Goal: Task Accomplishment & Management: Complete application form

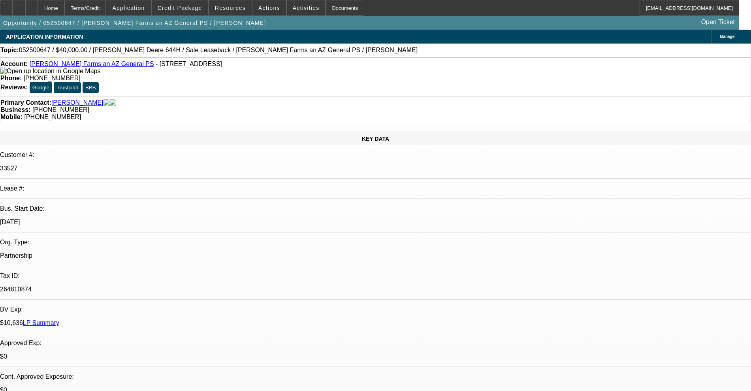
select select "0"
select select "6"
select select "0"
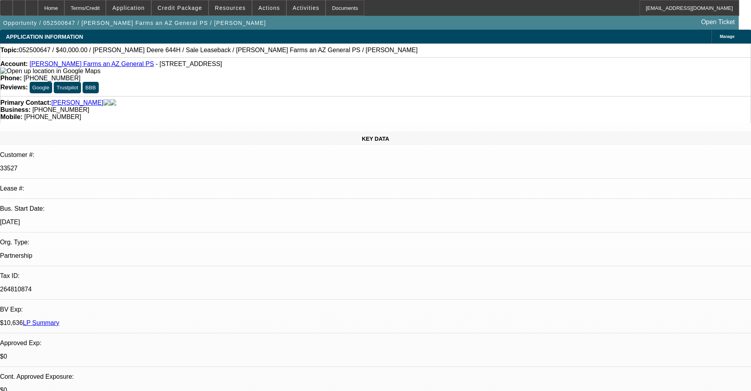
select select "0"
select select "6"
select select "0"
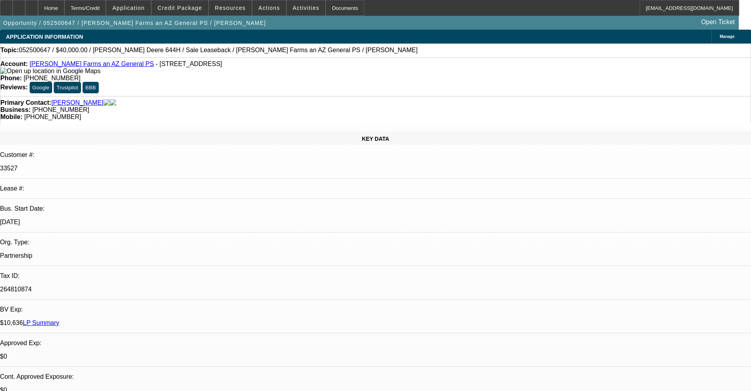
select select "2"
select select "0"
select select "6"
select select "0"
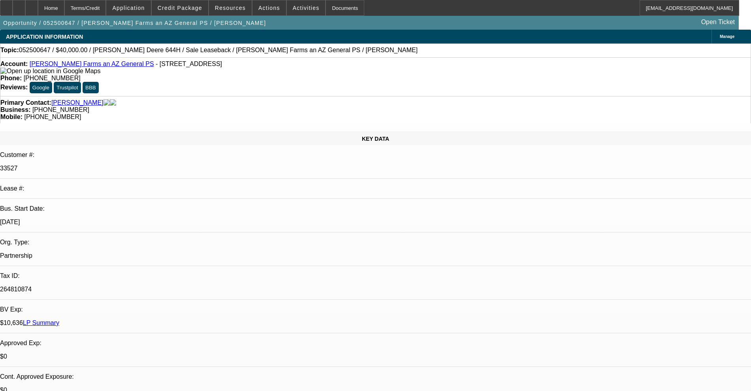
select select "2"
select select "0"
select select "6"
select select "0"
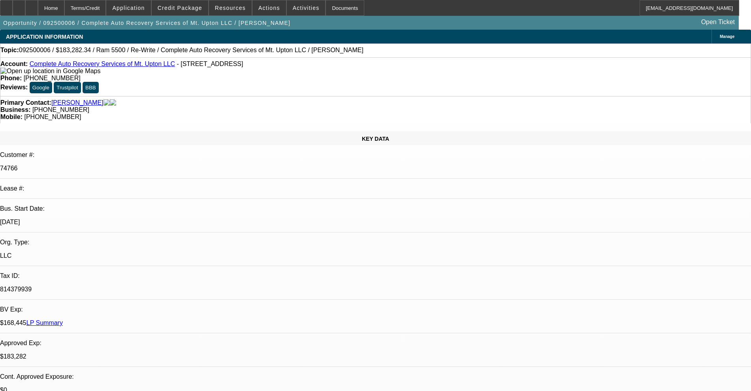
select select "2"
select select "0"
select select "6"
select select "0"
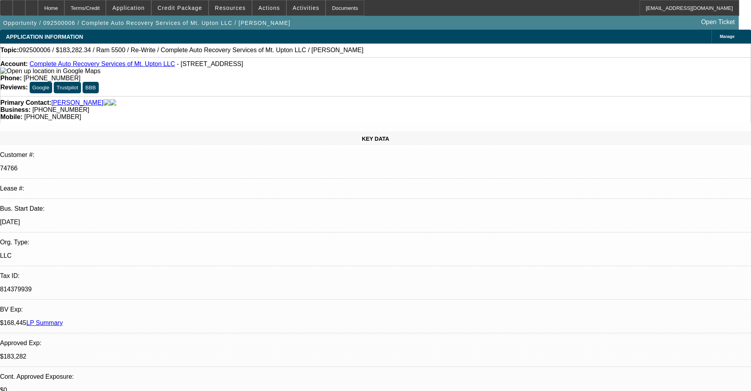
select select "2"
select select "0"
select select "6"
select select "0"
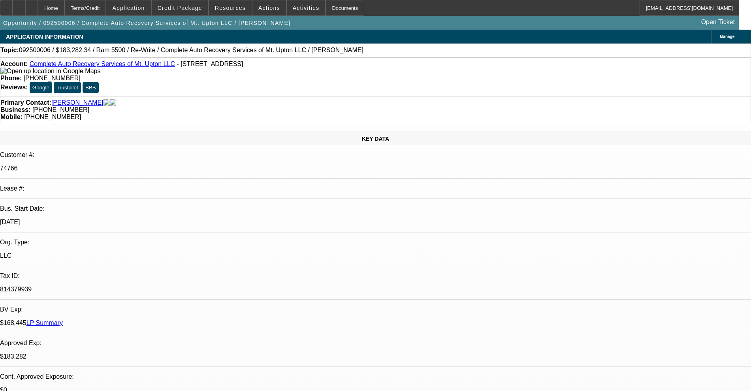
select select "2"
select select "0"
select select "6"
select select "0"
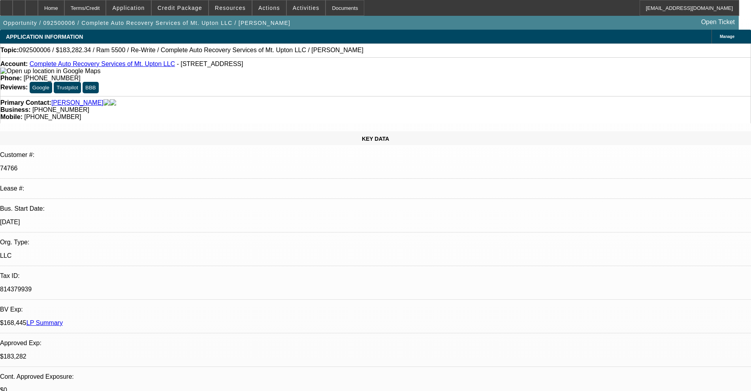
select select "2"
select select "0"
select select "6"
click at [271, 10] on span "Actions" at bounding box center [269, 8] width 22 height 6
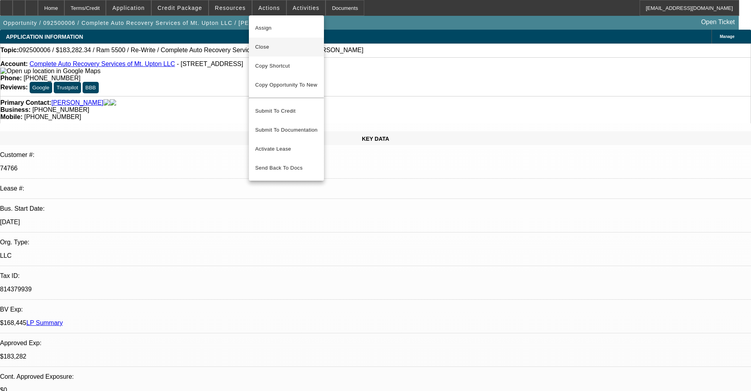
click at [273, 43] on span "Close" at bounding box center [286, 46] width 62 height 9
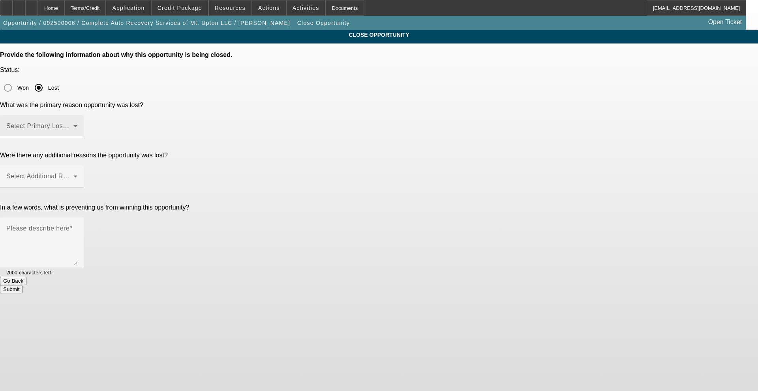
click at [90, 122] on mat-label "Select Primary Lost Reason" at bounding box center [47, 125] width 83 height 7
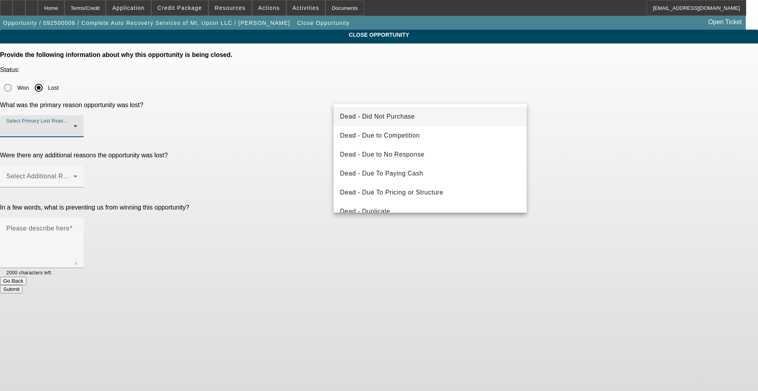
click at [405, 113] on span "Dead - Did Not Purchase" at bounding box center [377, 116] width 75 height 9
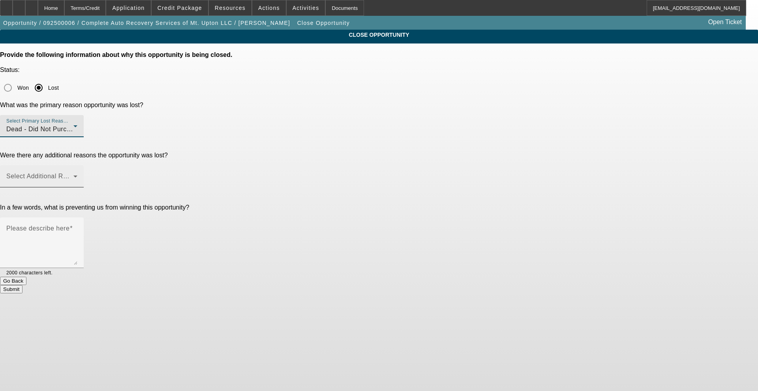
click at [73, 175] on span at bounding box center [39, 179] width 67 height 9
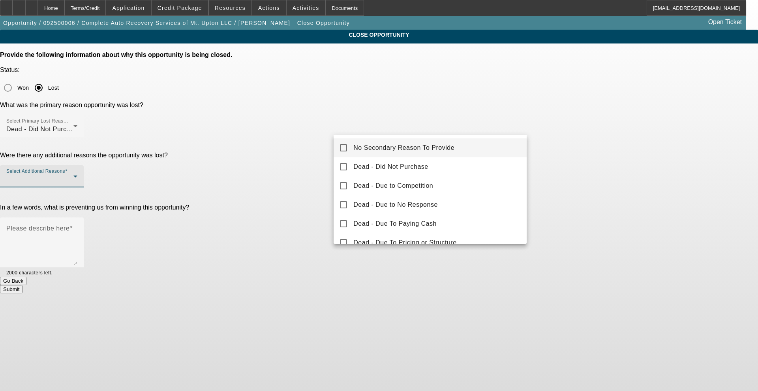
click at [364, 148] on span "No Secondary Reason To Provide" at bounding box center [403, 147] width 101 height 9
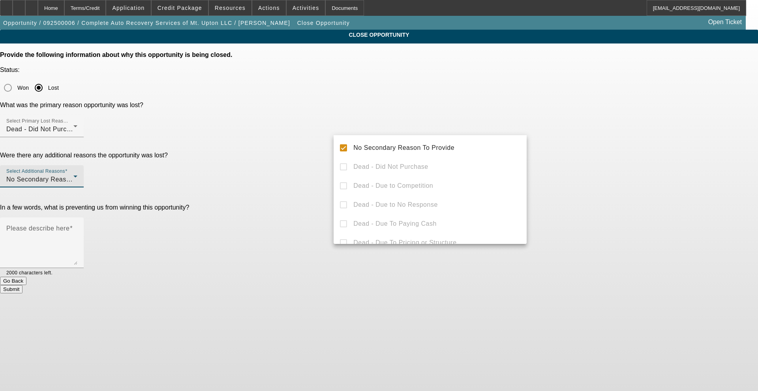
click at [312, 150] on div at bounding box center [379, 195] width 758 height 391
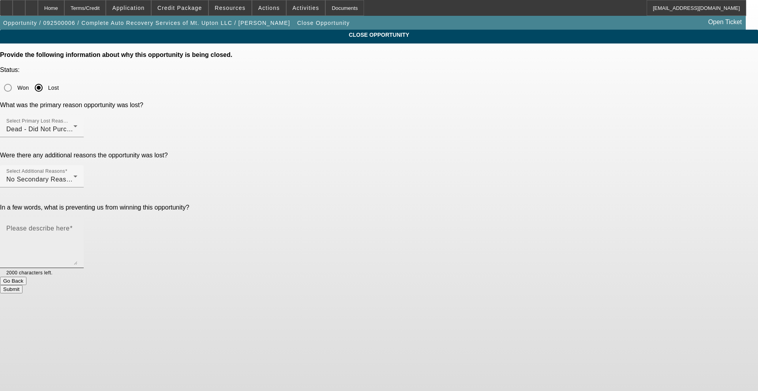
click at [77, 227] on textarea "Please describe here" at bounding box center [41, 246] width 71 height 38
type textarea "better option is to do defered payments if needed"
click at [23, 285] on button "Submit" at bounding box center [11, 289] width 23 height 8
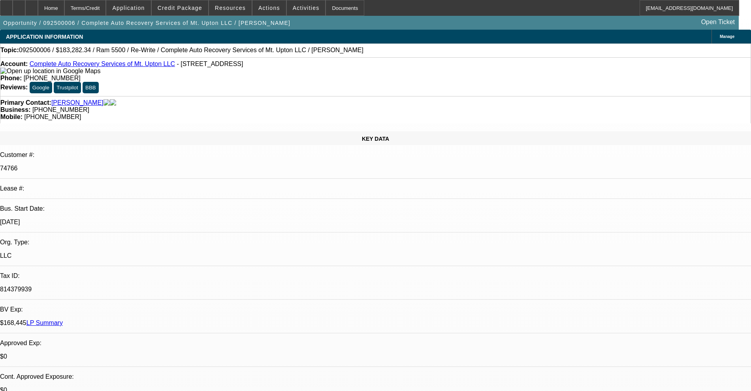
select select "0"
select select "2"
select select "0"
select select "6"
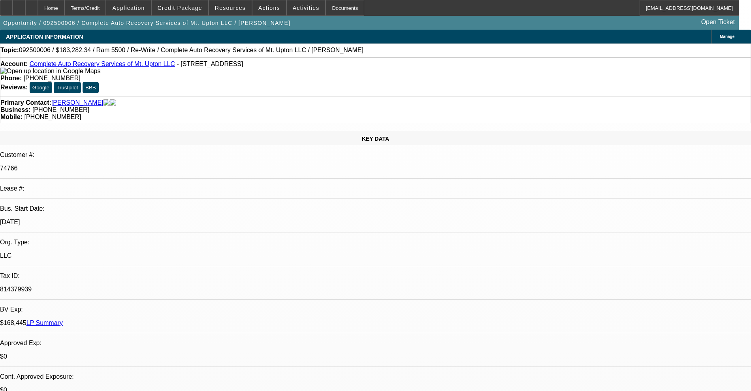
select select "0"
select select "2"
select select "0"
select select "6"
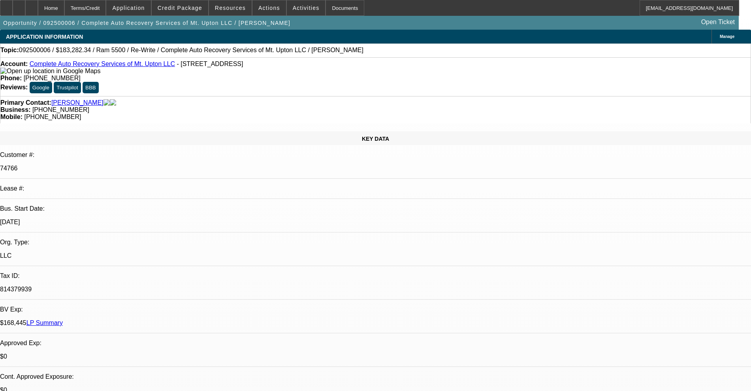
select select "0"
select select "2"
select select "0"
select select "6"
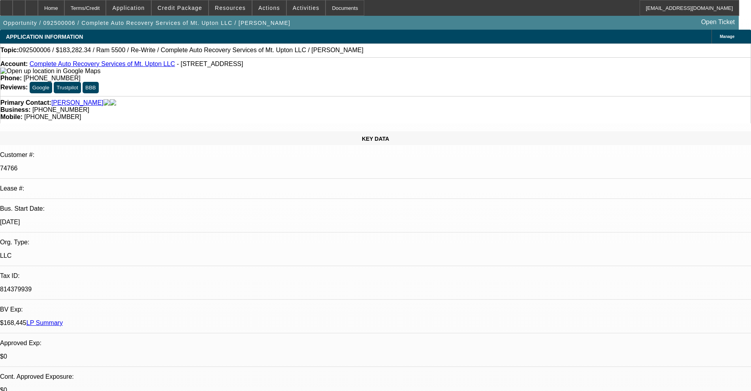
select select "0"
select select "2"
select select "0"
select select "6"
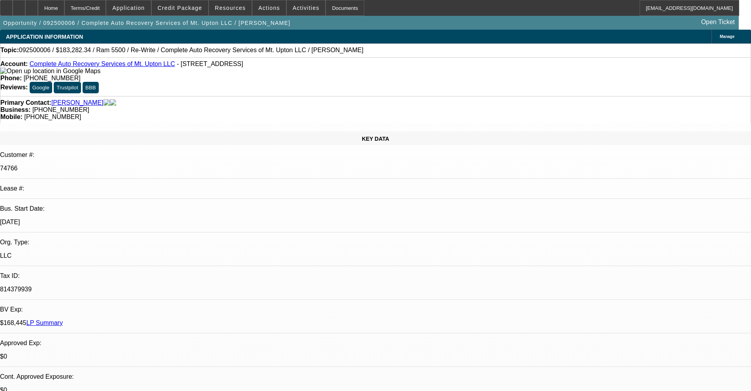
click at [126, 67] on link "Complete Auto Recovery Services of Mt. Upton LLC" at bounding box center [102, 63] width 145 height 7
select select "0"
select select "6"
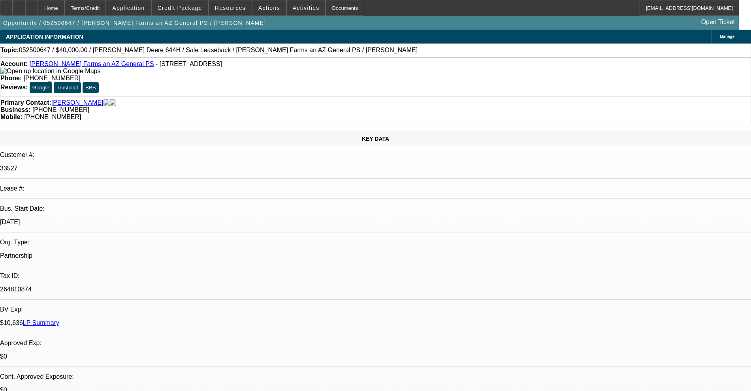
select select "0"
select select "6"
select select "0"
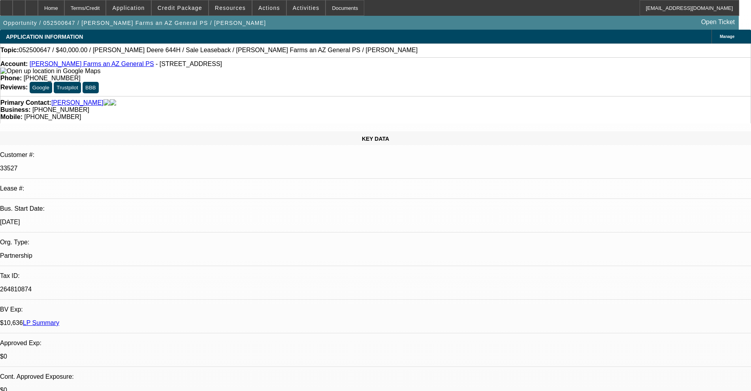
select select "0"
select select "2"
select select "0"
select select "6"
select select "0"
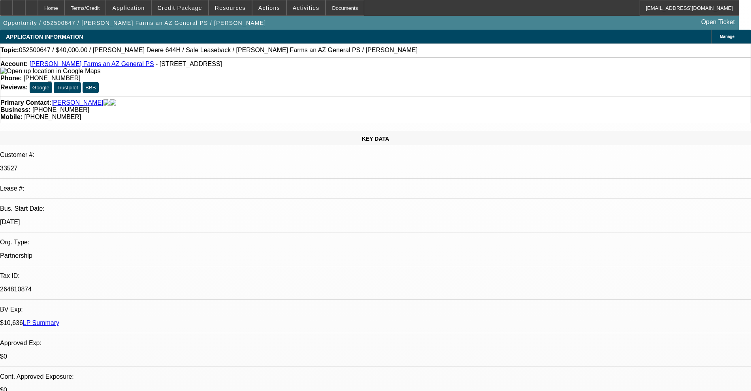
select select "0"
select select "2"
select select "0"
select select "6"
click at [257, 4] on span at bounding box center [269, 7] width 34 height 19
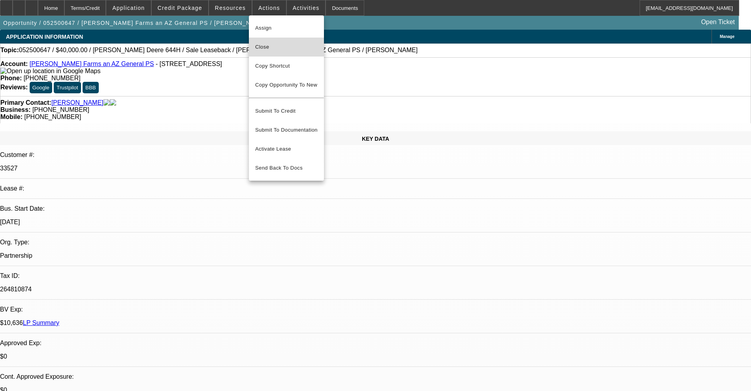
click at [267, 49] on span "Close" at bounding box center [286, 46] width 62 height 9
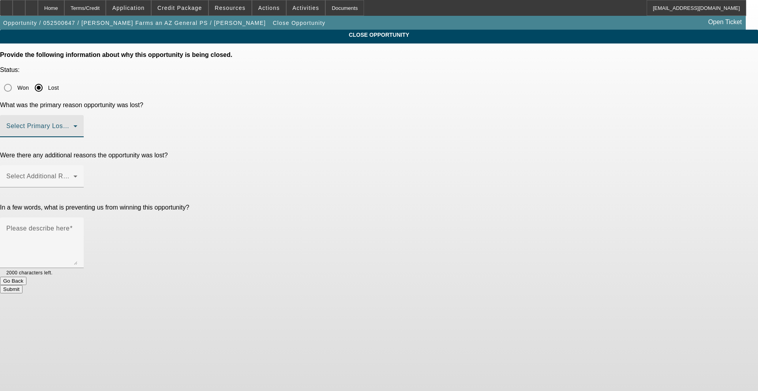
click at [73, 124] on span at bounding box center [39, 128] width 67 height 9
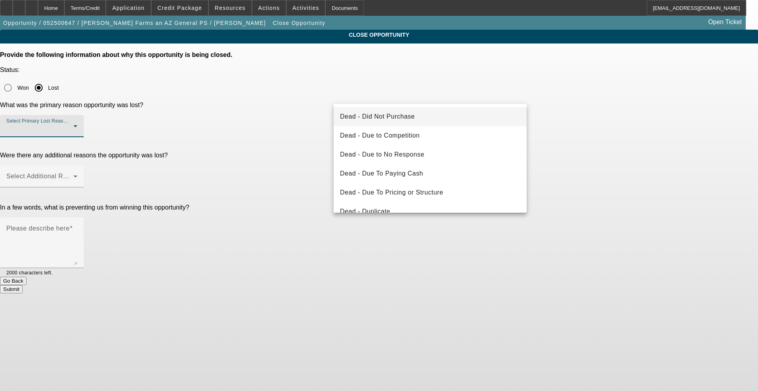
click at [376, 116] on span "Dead - Did Not Purchase" at bounding box center [377, 116] width 75 height 9
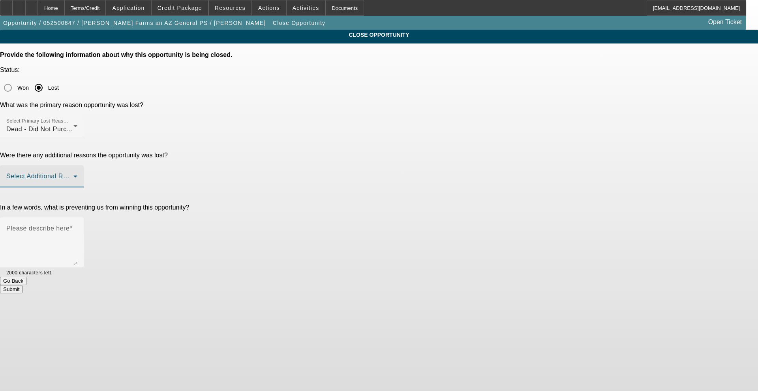
click at [73, 175] on span at bounding box center [39, 179] width 67 height 9
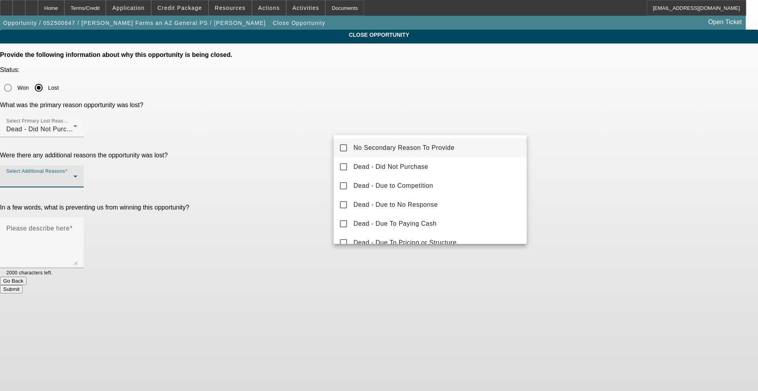
click at [366, 143] on span "No Secondary Reason To Provide" at bounding box center [403, 147] width 101 height 9
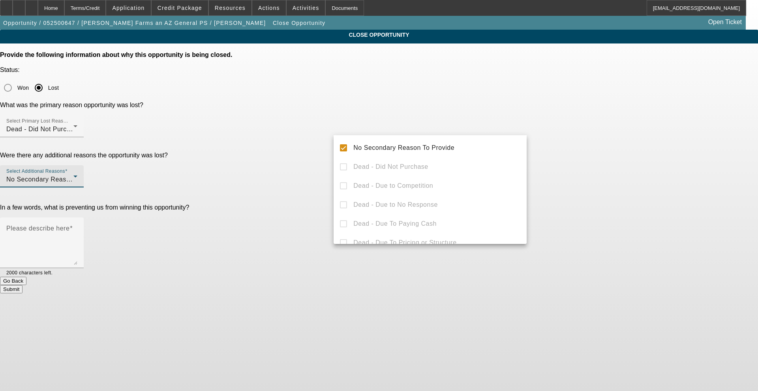
click at [318, 143] on div at bounding box center [379, 195] width 758 height 391
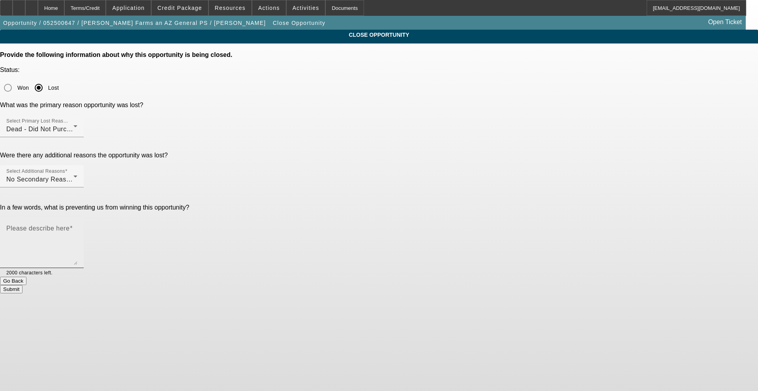
click at [77, 227] on textarea "Please describe here" at bounding box center [41, 246] width 71 height 38
type textarea "c"
type textarea "o"
type textarea "c"
type textarea "l"
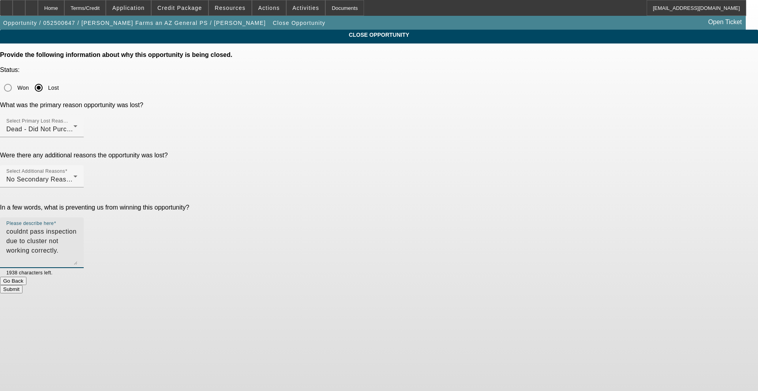
type textarea "couldnt pass inspection due to cluster not working correctly."
click at [23, 285] on button "Submit" at bounding box center [11, 289] width 23 height 8
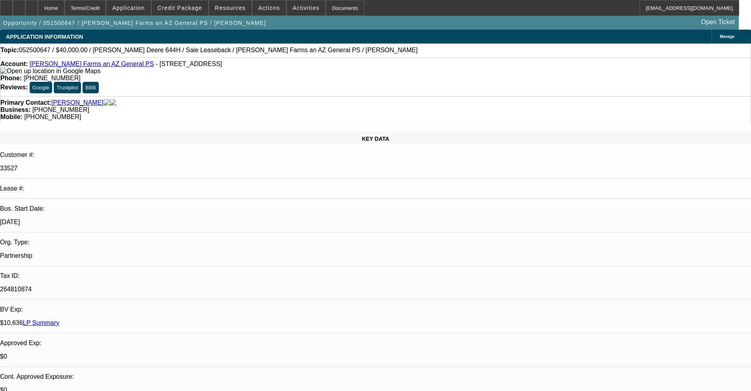
select select "0"
select select "6"
select select "0"
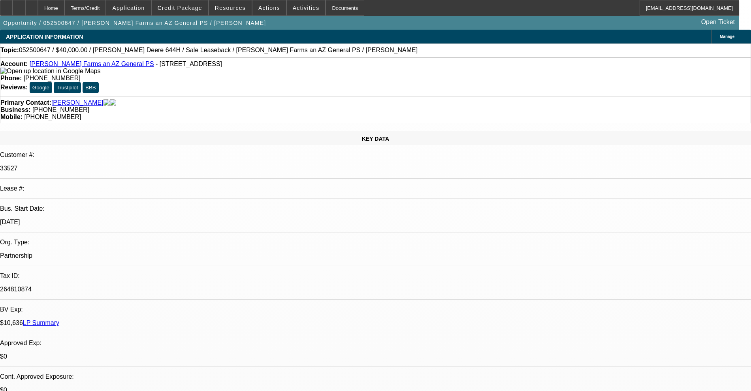
select select "0"
select select "6"
select select "0"
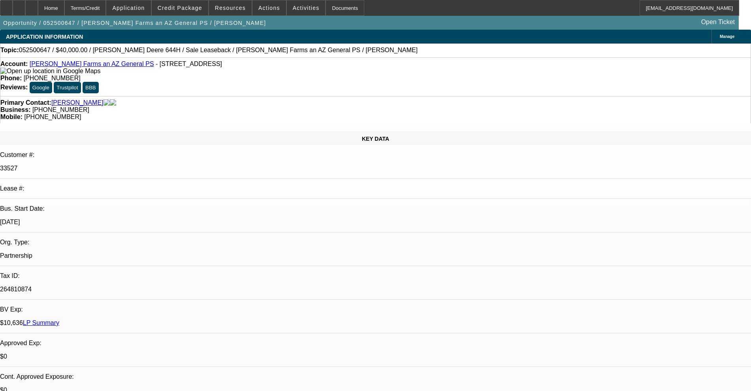
select select "2"
select select "0"
select select "6"
select select "0"
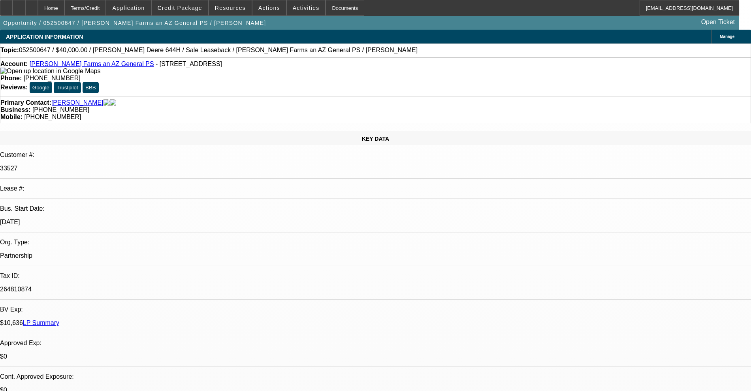
select select "2"
select select "0"
select select "6"
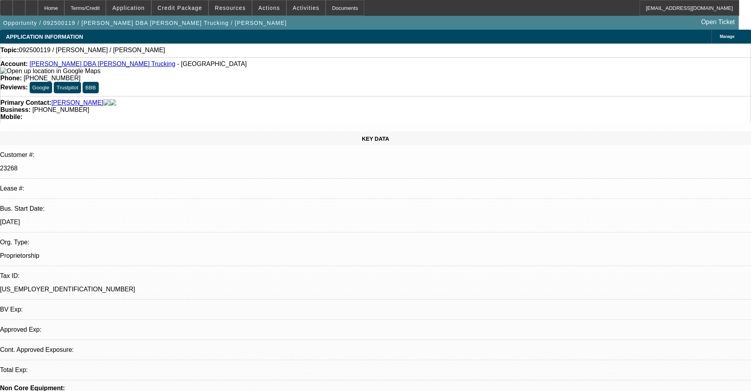
select select "0"
select select "2"
select select "0.1"
select select "4"
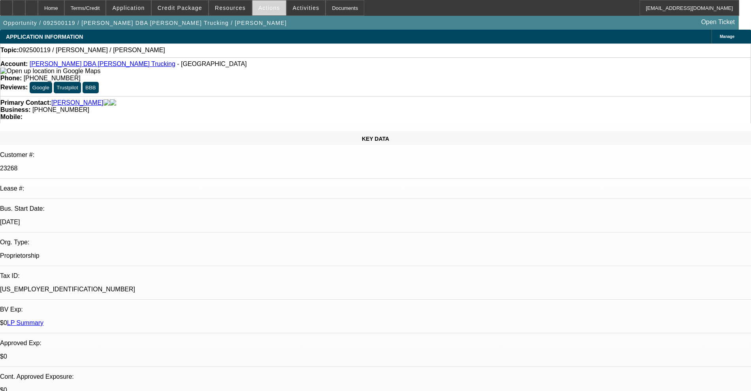
click at [258, 9] on span "Actions" at bounding box center [269, 8] width 22 height 6
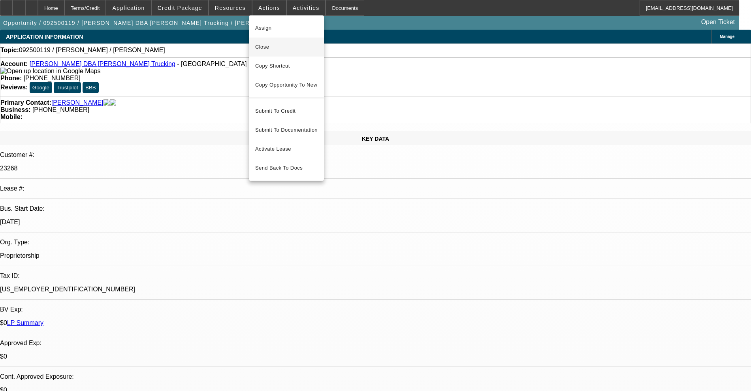
click at [268, 42] on span "Close" at bounding box center [286, 46] width 62 height 9
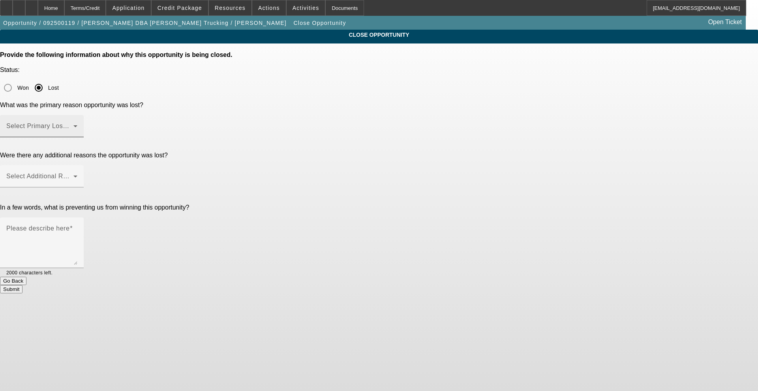
click at [73, 124] on span at bounding box center [39, 128] width 67 height 9
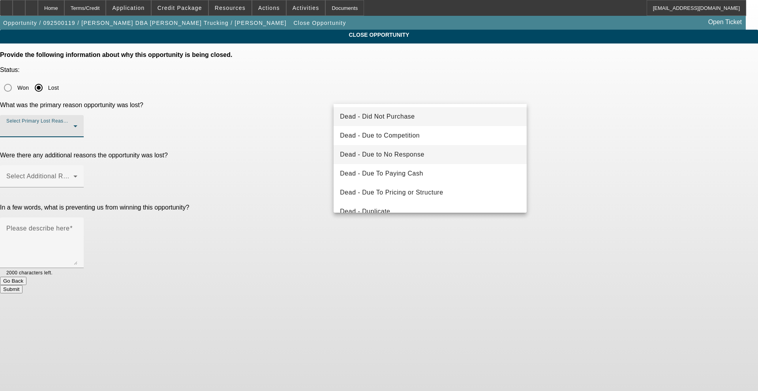
click at [389, 156] on span "Dead - Due to No Response" at bounding box center [382, 154] width 85 height 9
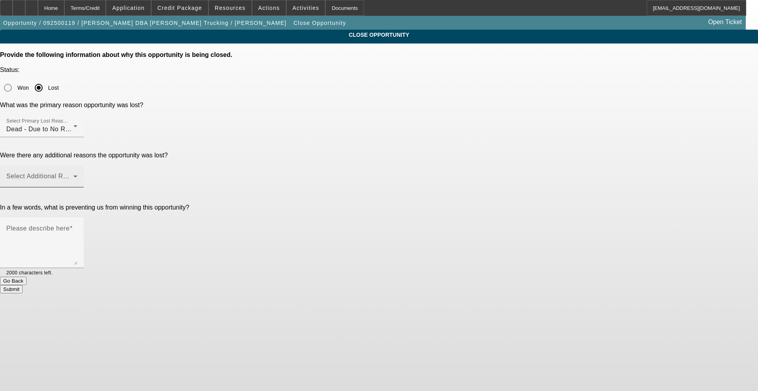
click at [85, 173] on mat-label "Select Additional Reasons" at bounding box center [45, 176] width 78 height 7
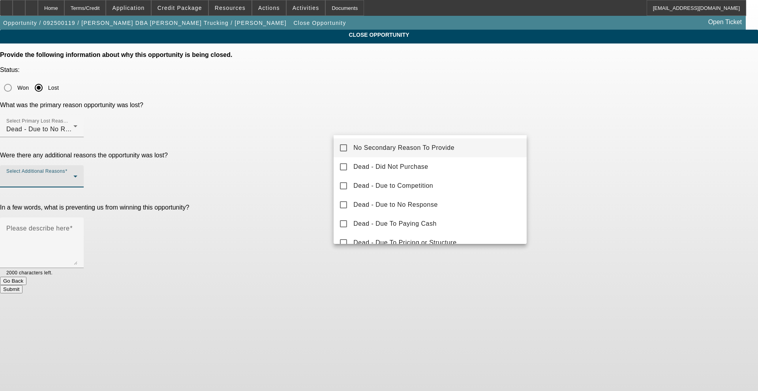
click at [364, 147] on span "No Secondary Reason To Provide" at bounding box center [403, 147] width 101 height 9
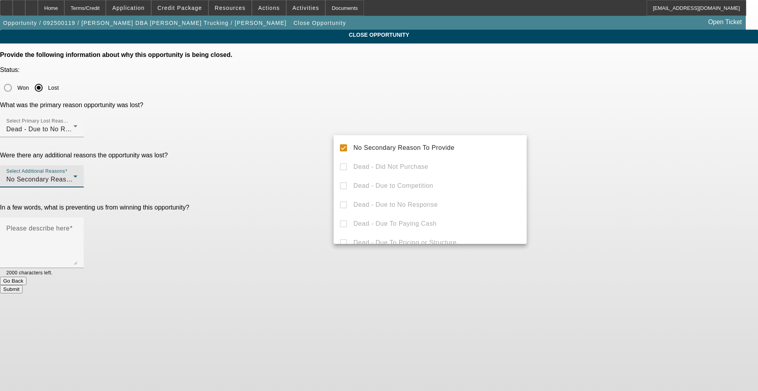
click at [314, 173] on div at bounding box center [379, 195] width 758 height 391
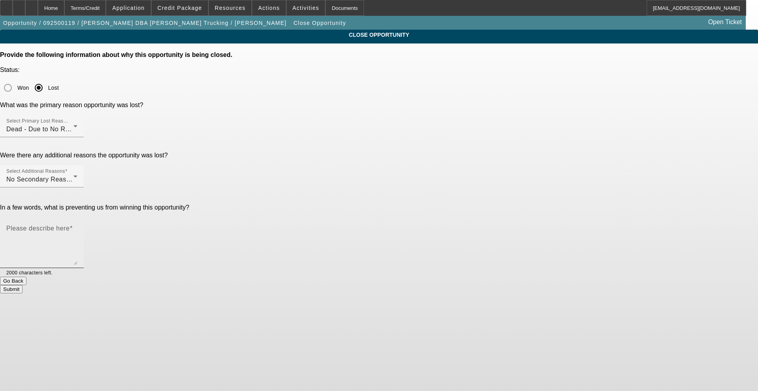
click at [77, 227] on textarea "Please describe here" at bounding box center [41, 246] width 71 height 38
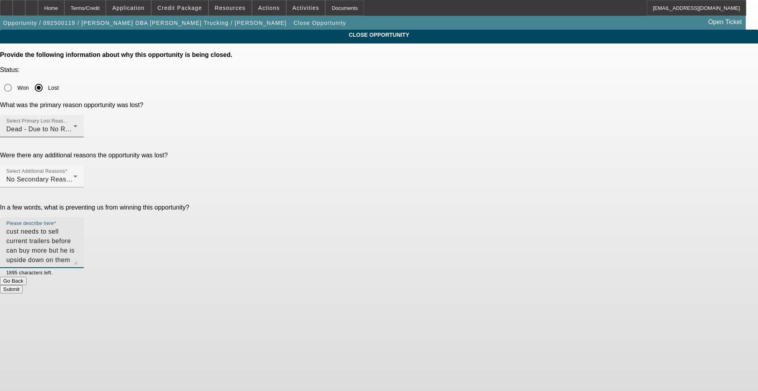
type textarea "cust needs to sell current trailers before can buy more but he is upside down o…"
click at [77, 115] on div "Select Primary Lost Reason Dead - Due to No Response" at bounding box center [41, 126] width 71 height 22
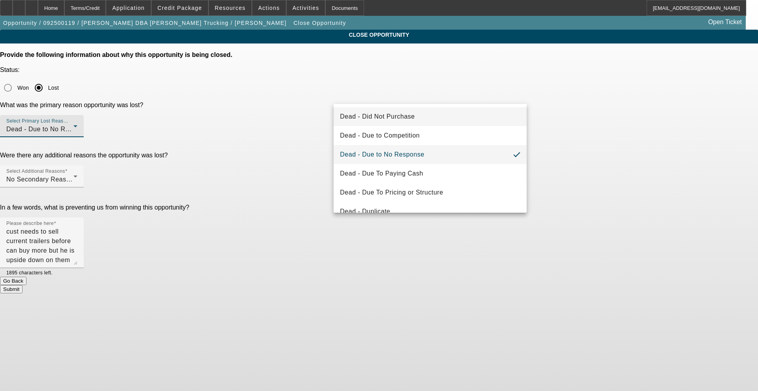
click at [418, 118] on mat-option "Dead - Did Not Purchase" at bounding box center [430, 116] width 193 height 19
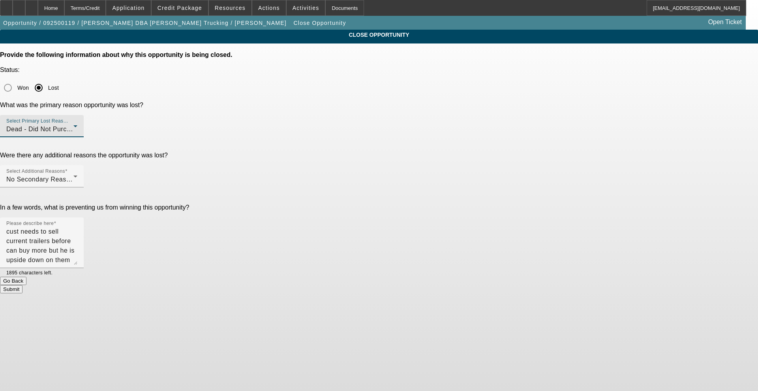
click at [23, 285] on button "Submit" at bounding box center [11, 289] width 23 height 8
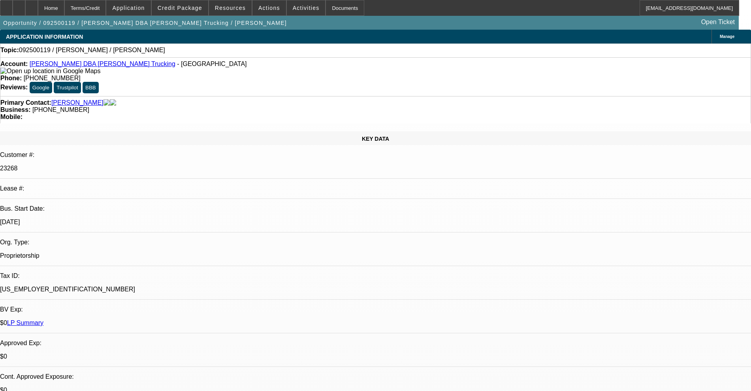
select select "0"
select select "2"
select select "0.1"
select select "4"
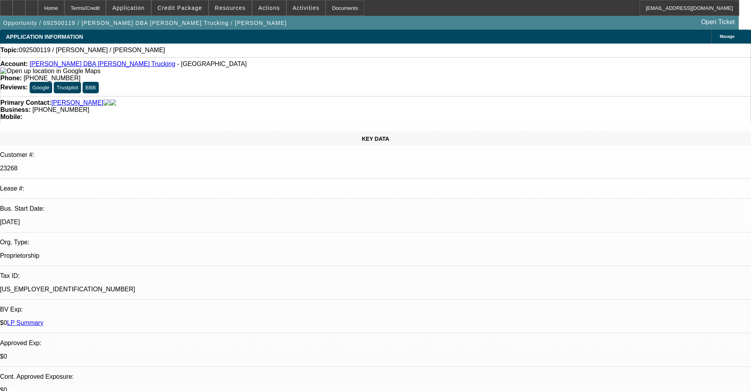
click at [65, 66] on link "[PERSON_NAME] DBA [PERSON_NAME] Trucking" at bounding box center [103, 63] width 146 height 7
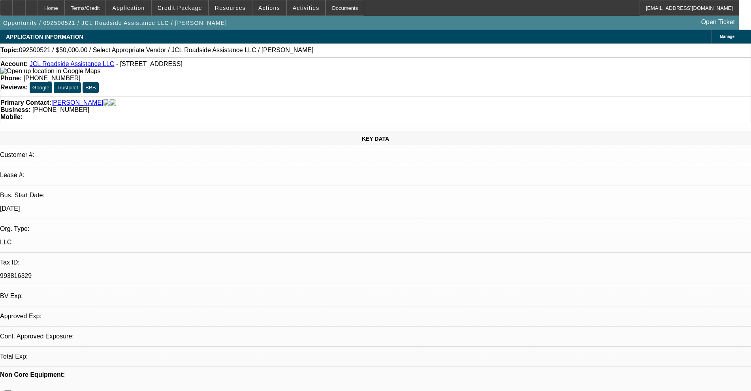
select select "0"
select select "2"
select select "0.1"
select select "4"
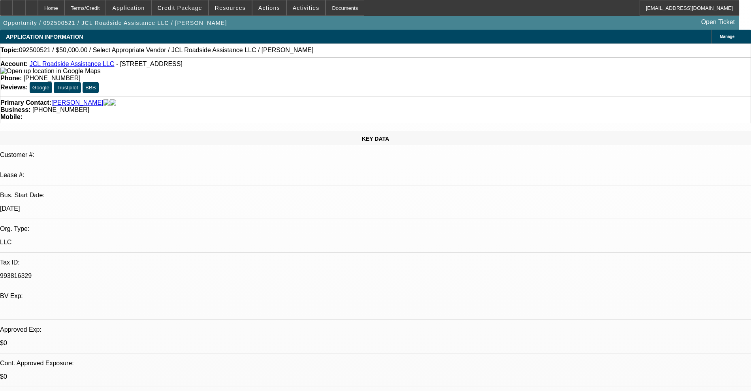
click at [182, 10] on button "Credit Package" at bounding box center [180, 7] width 56 height 15
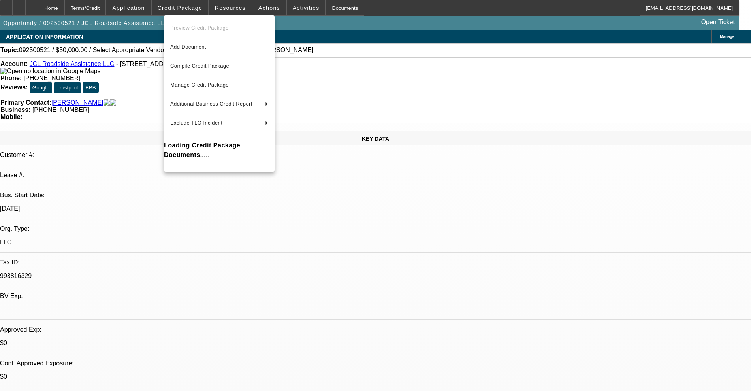
click at [162, 6] on div at bounding box center [375, 195] width 751 height 391
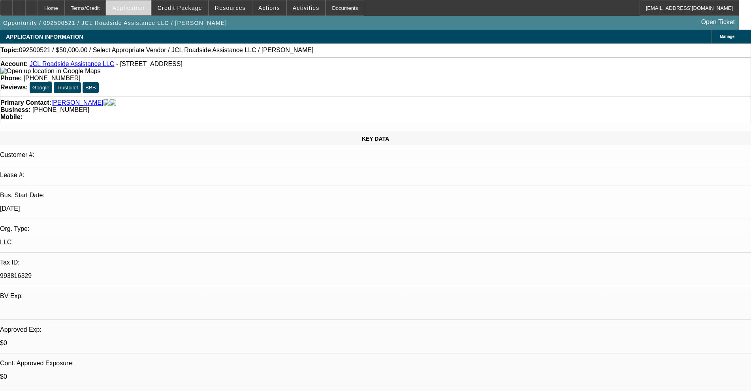
click at [145, 6] on span "Application" at bounding box center [128, 8] width 32 height 6
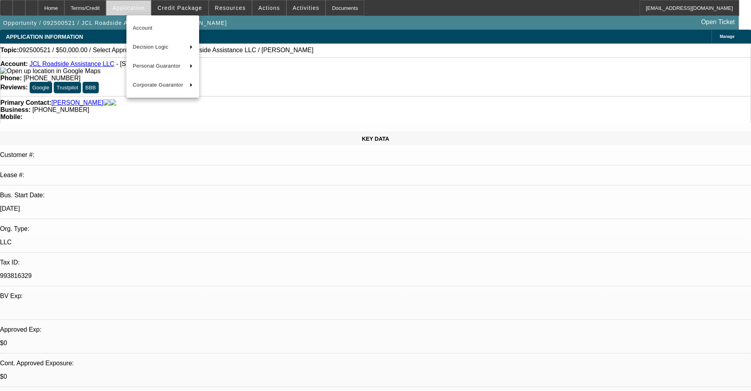
click at [153, 6] on div at bounding box center [375, 195] width 751 height 391
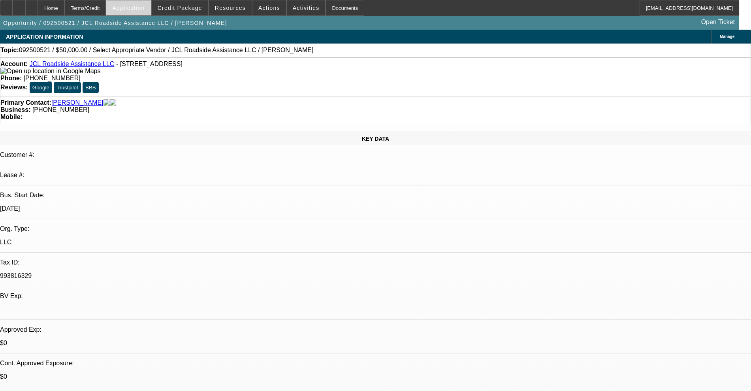
click at [145, 6] on span "Application" at bounding box center [128, 8] width 32 height 6
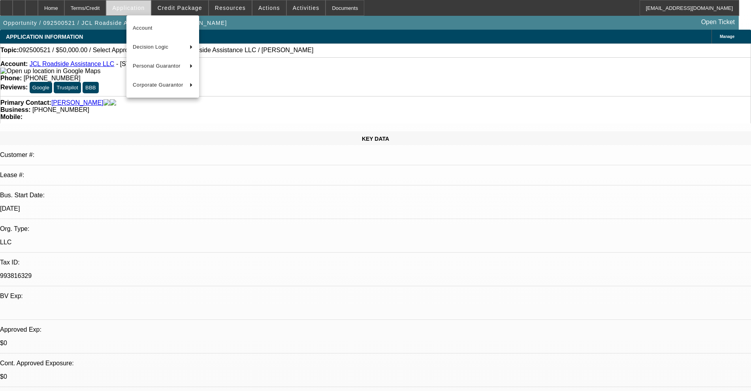
click at [153, 6] on div at bounding box center [375, 195] width 751 height 391
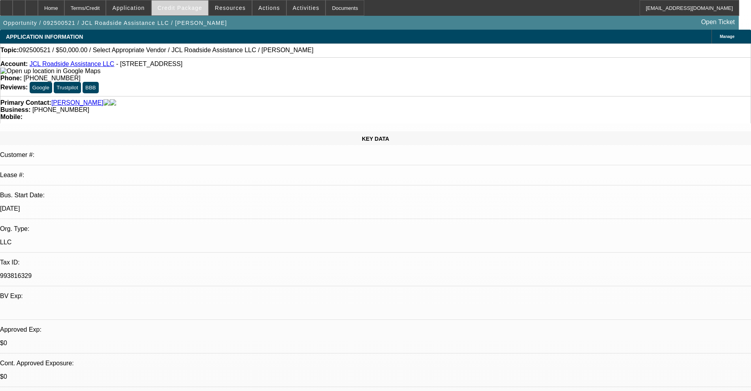
click at [170, 9] on span "Credit Package" at bounding box center [180, 8] width 45 height 6
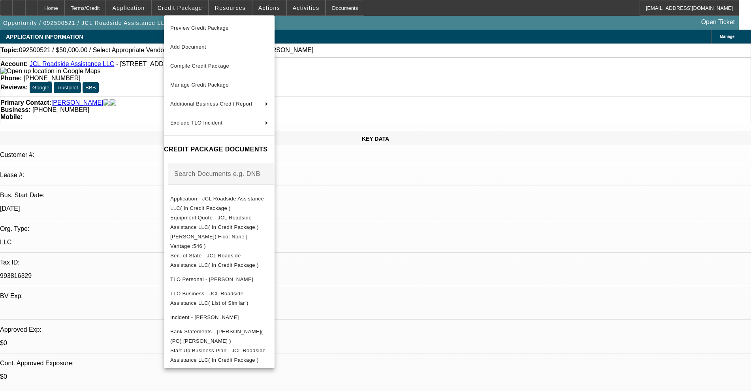
click at [224, 9] on div at bounding box center [375, 195] width 751 height 391
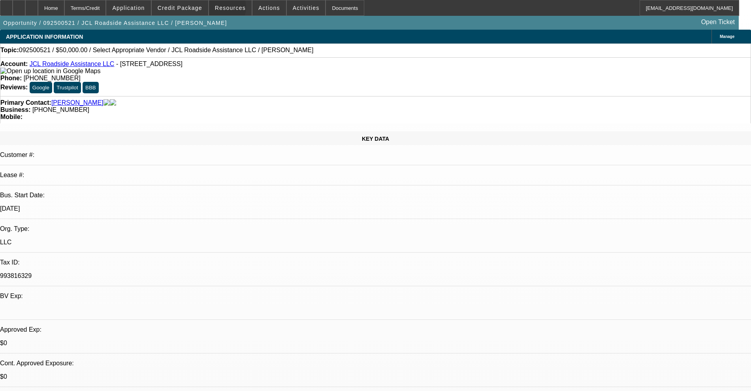
click at [224, 9] on span "Resources" at bounding box center [230, 8] width 31 height 6
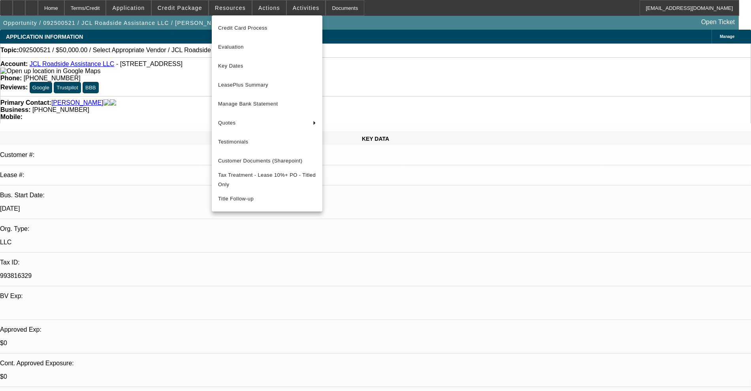
click at [224, 9] on div at bounding box center [375, 195] width 751 height 391
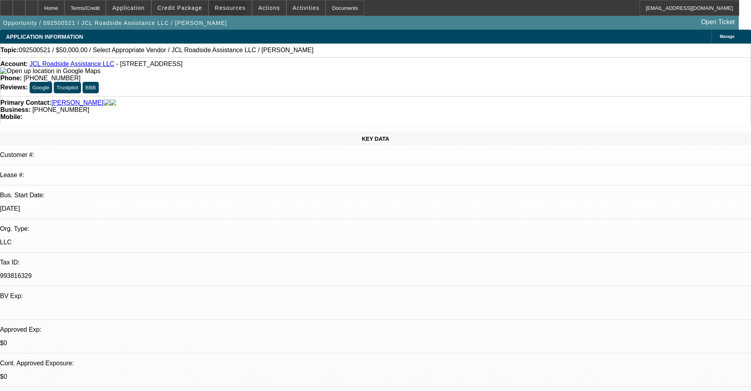
click at [224, 9] on span "Resources" at bounding box center [230, 8] width 31 height 6
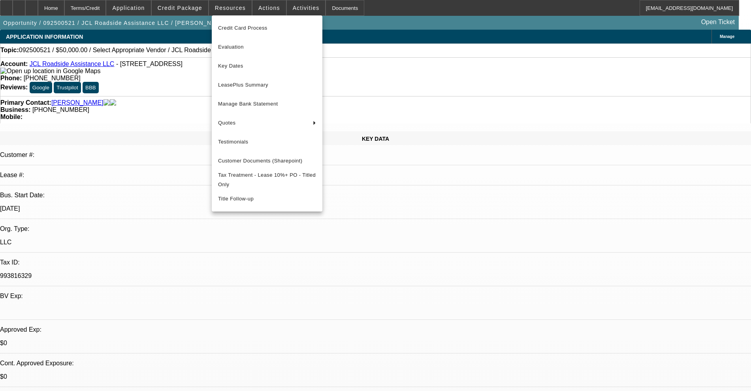
click at [273, 6] on div at bounding box center [375, 195] width 751 height 391
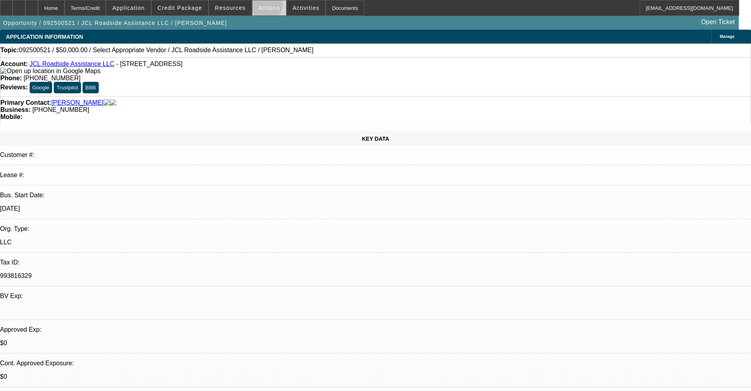
drag, startPoint x: 261, startPoint y: 6, endPoint x: 256, endPoint y: 6, distance: 5.1
click at [258, 6] on span "Actions" at bounding box center [269, 8] width 22 height 6
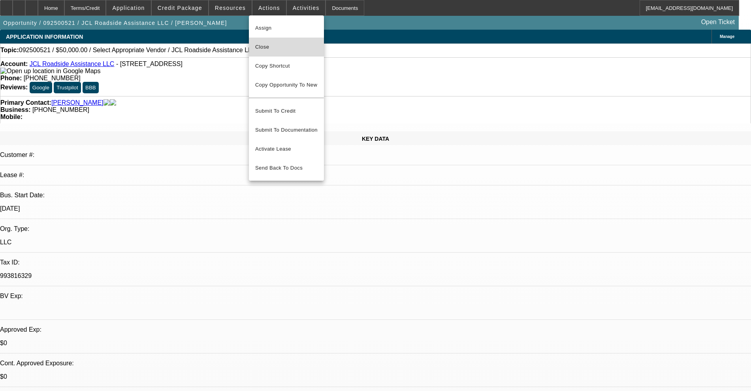
click at [268, 47] on span "Close" at bounding box center [286, 46] width 62 height 9
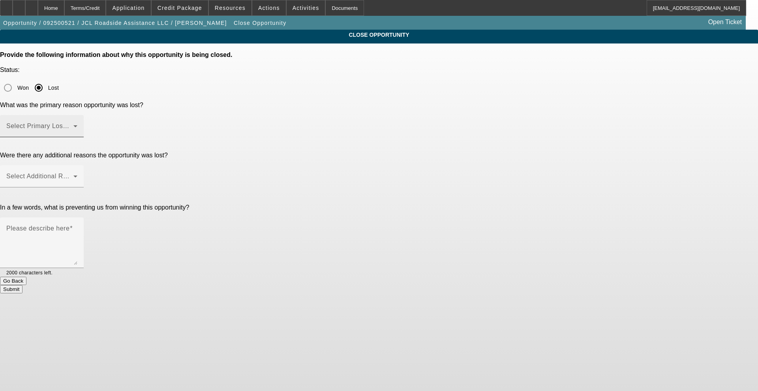
click at [73, 124] on span at bounding box center [39, 128] width 67 height 9
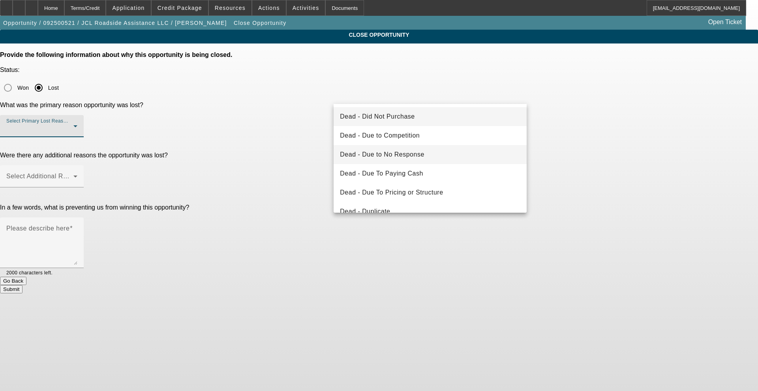
scroll to position [106, 0]
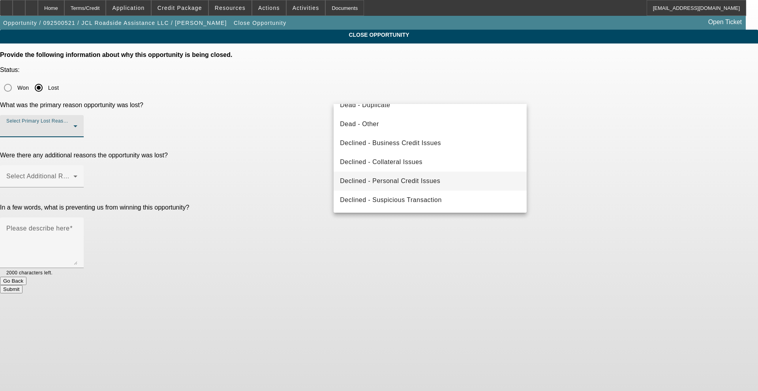
click at [369, 182] on span "Declined - Personal Credit Issues" at bounding box center [390, 180] width 100 height 9
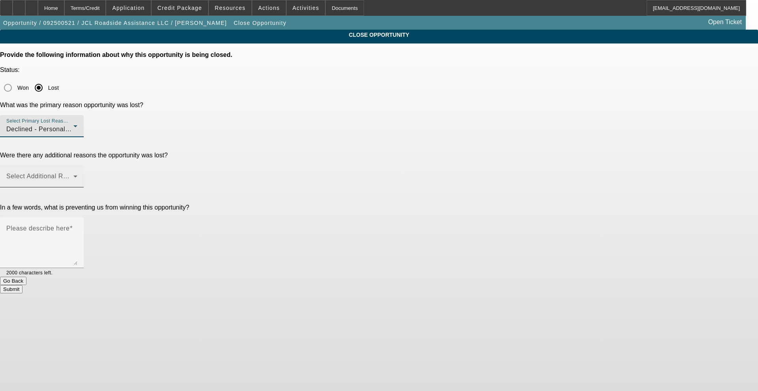
click at [73, 175] on span at bounding box center [39, 179] width 67 height 9
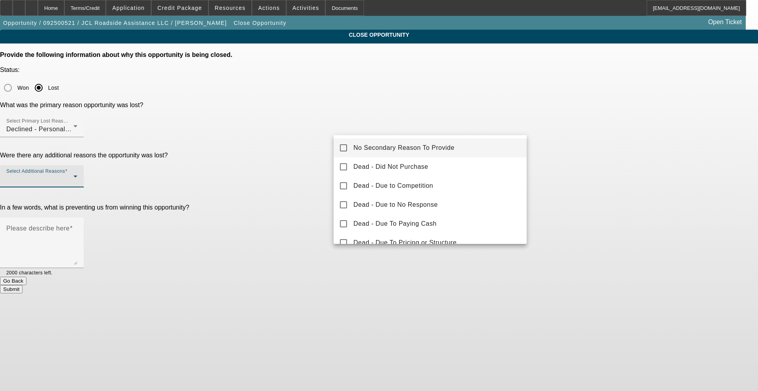
click at [358, 145] on span "No Secondary Reason To Provide" at bounding box center [403, 147] width 101 height 9
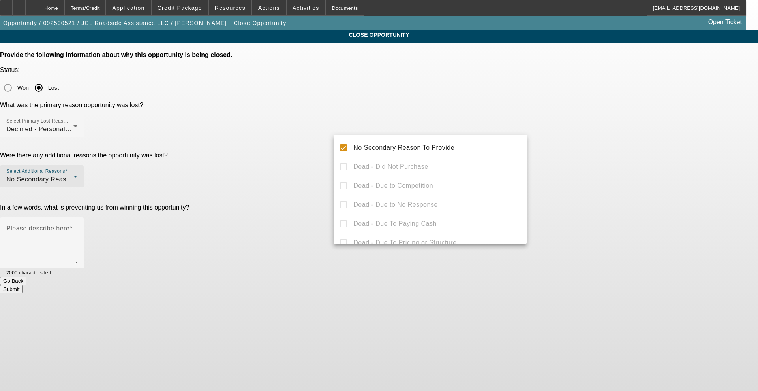
click at [319, 175] on div at bounding box center [379, 195] width 758 height 391
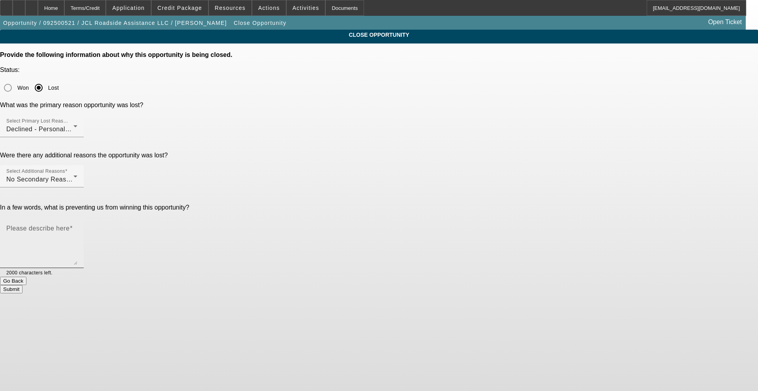
click at [77, 227] on textarea "Please describe here" at bounding box center [41, 246] width 71 height 38
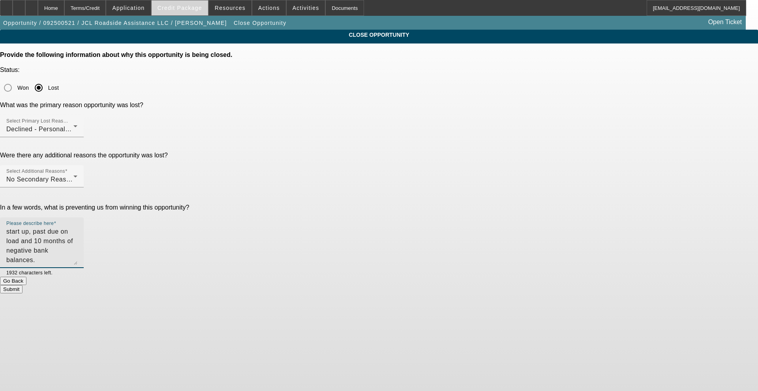
click at [180, 11] on span at bounding box center [180, 7] width 56 height 19
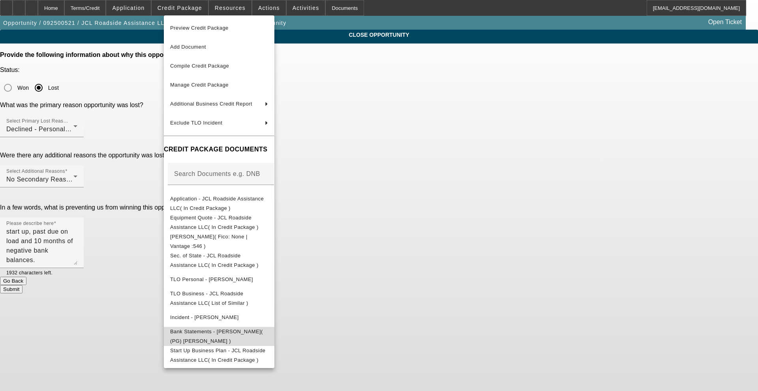
click at [253, 333] on span "Bank Statements - Jones, Dwaine( (PG) Dwaine Jones )" at bounding box center [216, 335] width 93 height 15
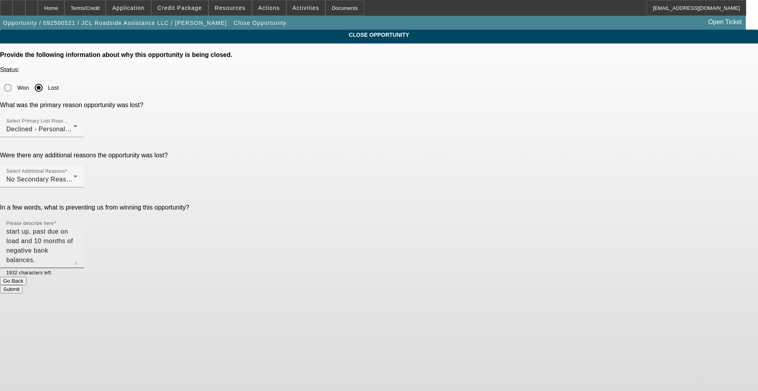
click at [77, 227] on textarea "start up, past due on load and 10 months of negative bank balances." at bounding box center [41, 246] width 71 height 38
type textarea "start up, past due on loan, negative bank balances."
click at [23, 285] on button "Submit" at bounding box center [11, 289] width 23 height 8
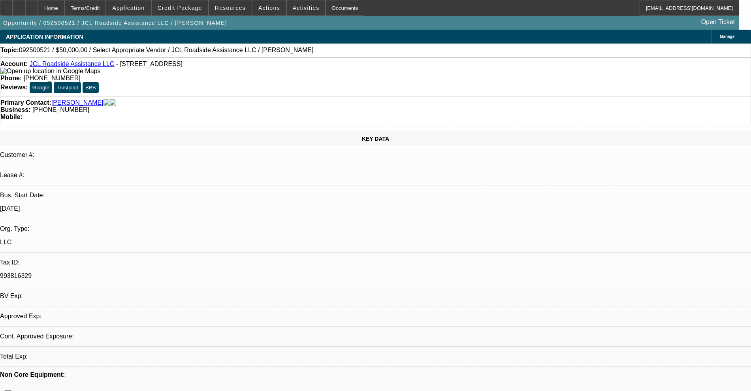
select select "0"
select select "2"
select select "0.1"
select select "4"
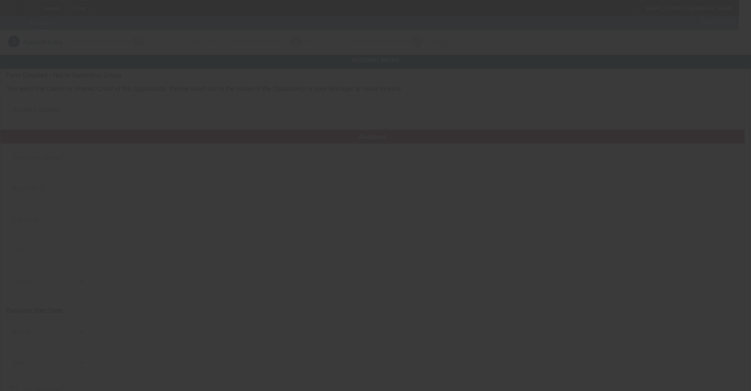
type input "Currency"
type input "Springs Electrical and Lighting Ltd."
type input "[STREET_ADDRESS][PERSON_NAME]"
type input "80909"
type input "[US_STATE][GEOGRAPHIC_DATA]"
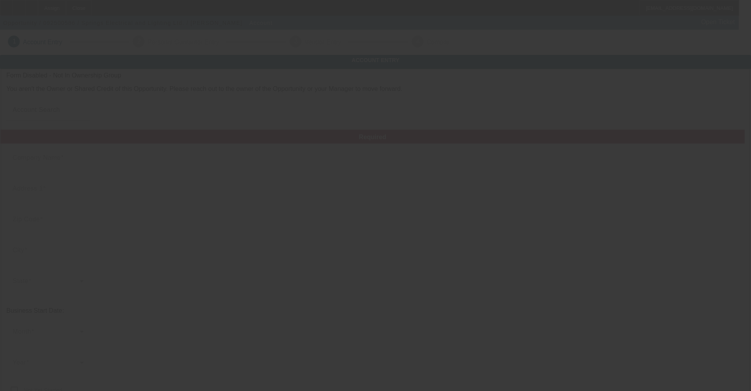
type input "[PHONE_NUMBER]"
type input "[EMAIL_ADDRESS][DOMAIN_NAME]"
type input "[GEOGRAPHIC_DATA]"
type input "[US_EMPLOYER_IDENTIFICATION_NUMBER]"
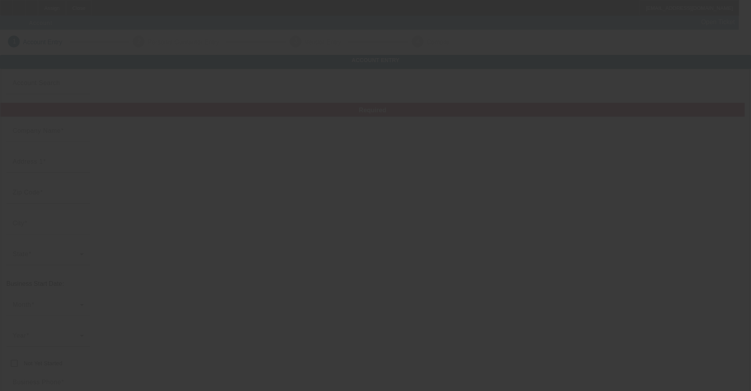
type input "Currency"
type input "Springs Electrical and Lighting Ltd."
type input "[STREET_ADDRESS][PERSON_NAME]"
type input "80909"
type input "[US_STATE][GEOGRAPHIC_DATA]"
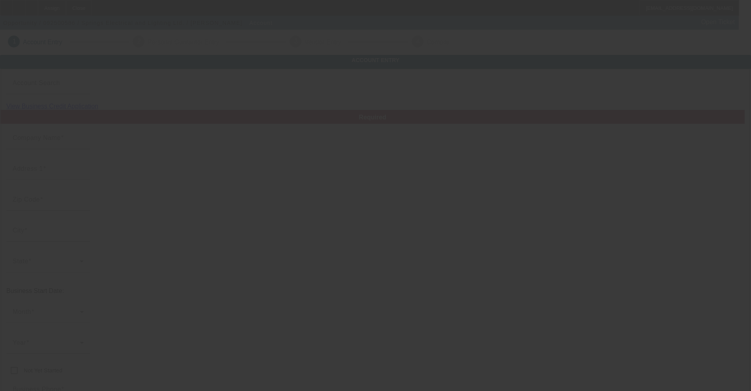
type input "[PHONE_NUMBER]"
type input "[EMAIL_ADDRESS][DOMAIN_NAME]"
type input "[GEOGRAPHIC_DATA]"
type input "[US_EMPLOYER_IDENTIFICATION_NUMBER]"
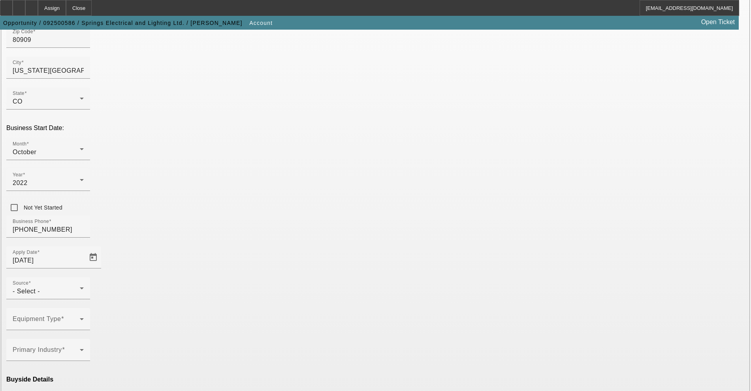
scroll to position [164, 0]
click at [40, 286] on span "- Select -" at bounding box center [26, 289] width 27 height 7
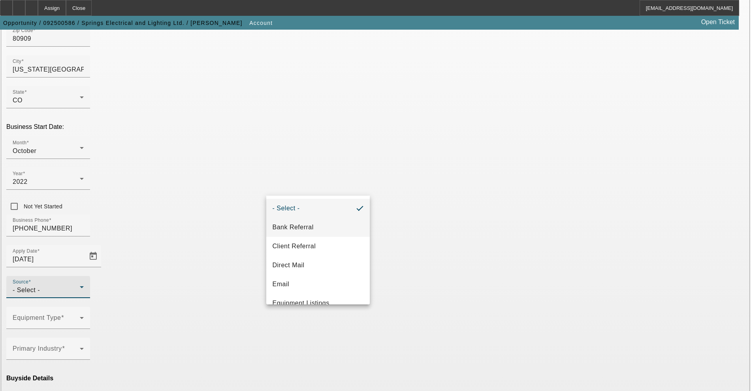
click at [301, 227] on span "Bank Referral" at bounding box center [292, 226] width 41 height 9
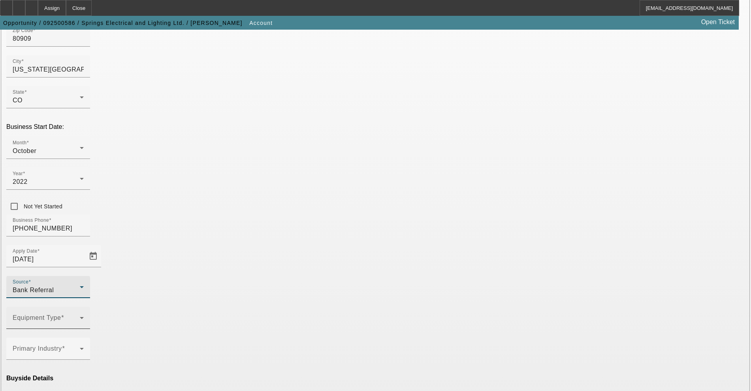
click at [84, 306] on div "Equipment Type" at bounding box center [48, 317] width 71 height 22
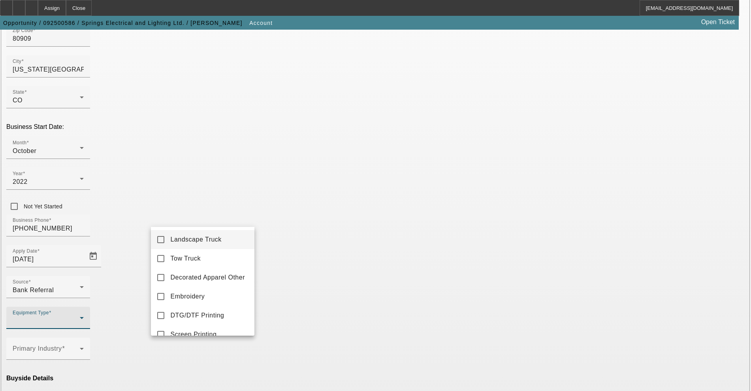
click at [286, 230] on div at bounding box center [375, 195] width 751 height 391
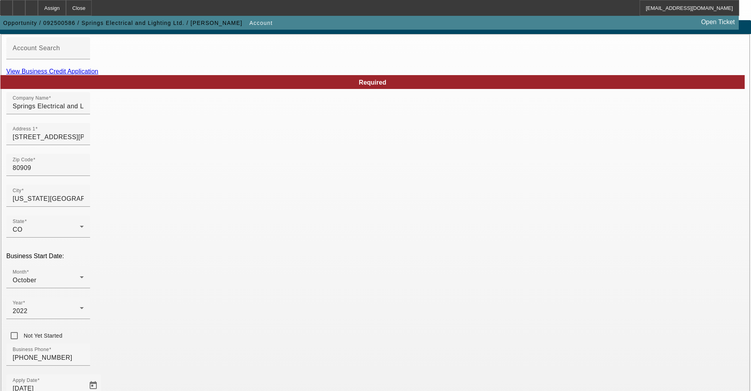
scroll to position [0, 0]
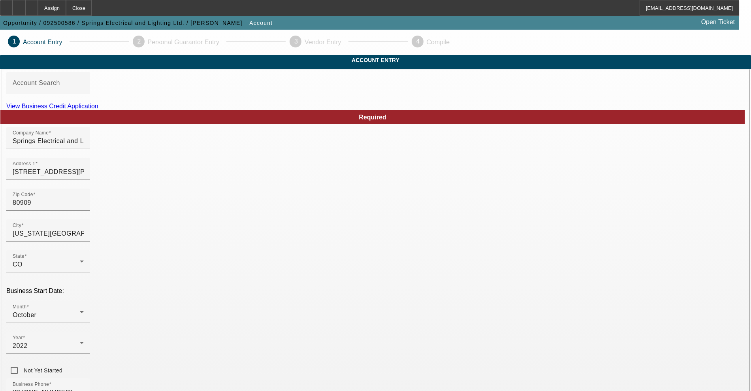
click at [98, 109] on link "View Business Credit Application" at bounding box center [52, 106] width 92 height 7
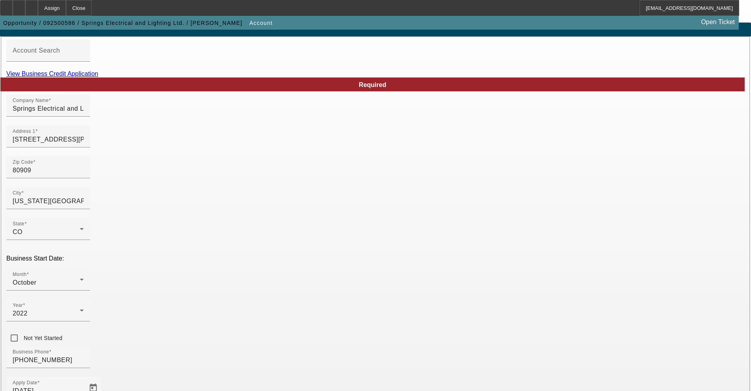
scroll to position [49, 0]
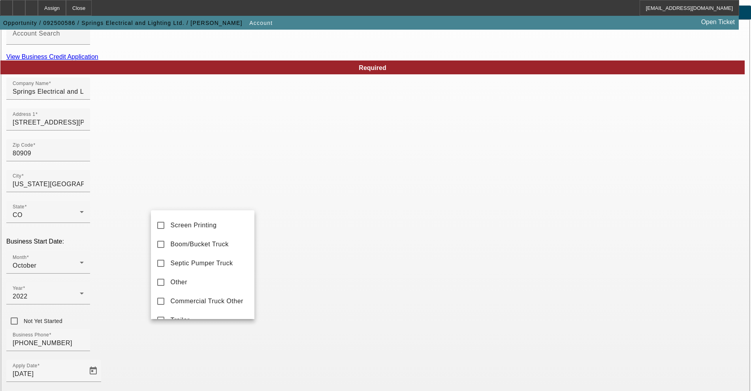
scroll to position [99, 0]
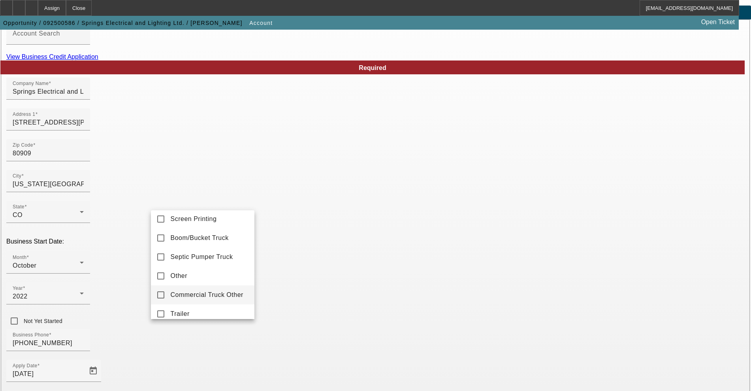
click at [187, 299] on span "Commercial Truck Other" at bounding box center [207, 294] width 73 height 9
click at [94, 310] on div at bounding box center [375, 195] width 751 height 391
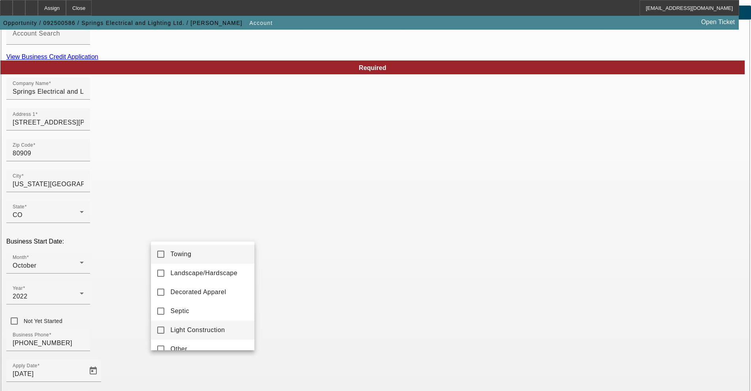
click at [182, 329] on span "Light Construction" at bounding box center [198, 329] width 54 height 9
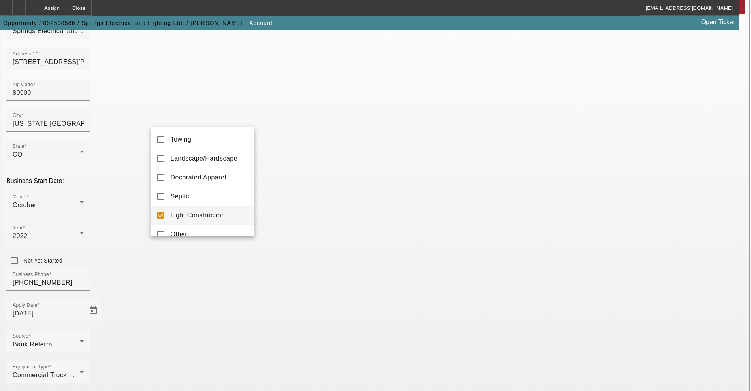
scroll to position [164, 0]
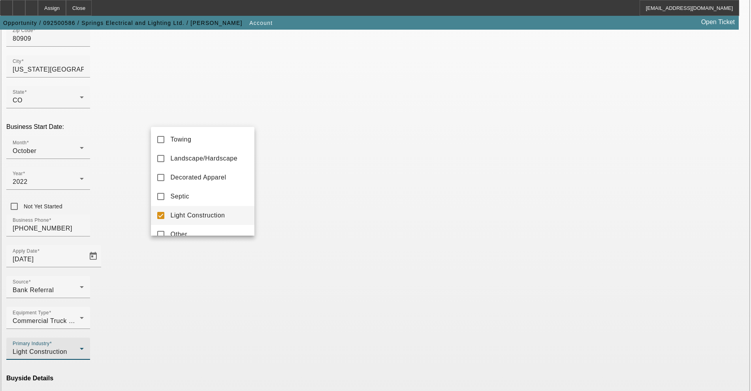
click at [216, 345] on div at bounding box center [375, 195] width 751 height 391
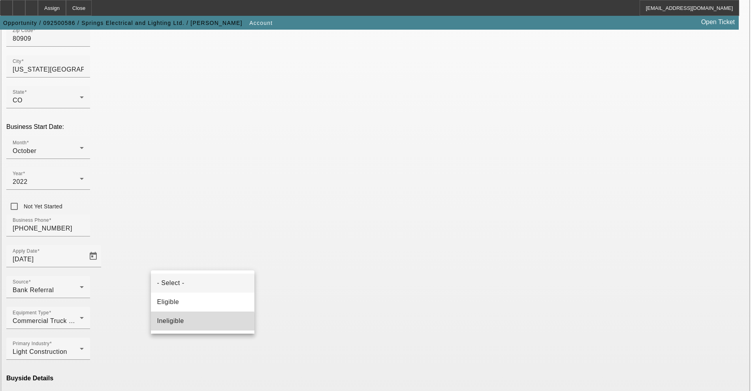
click at [200, 322] on mat-option "Ineligible" at bounding box center [202, 320] width 103 height 19
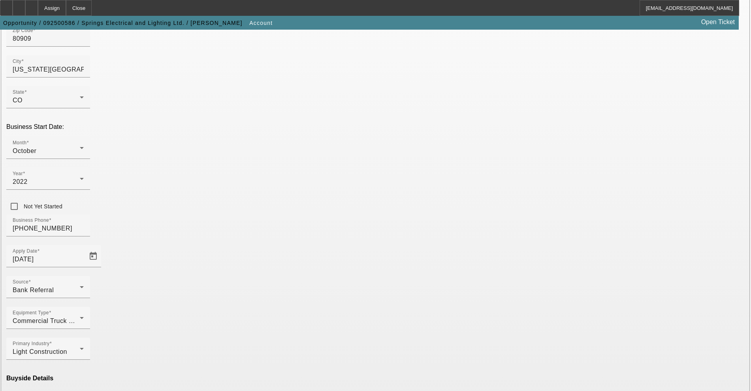
click at [304, 366] on mat-option "Currency" at bounding box center [317, 368] width 103 height 19
type input "Currency"
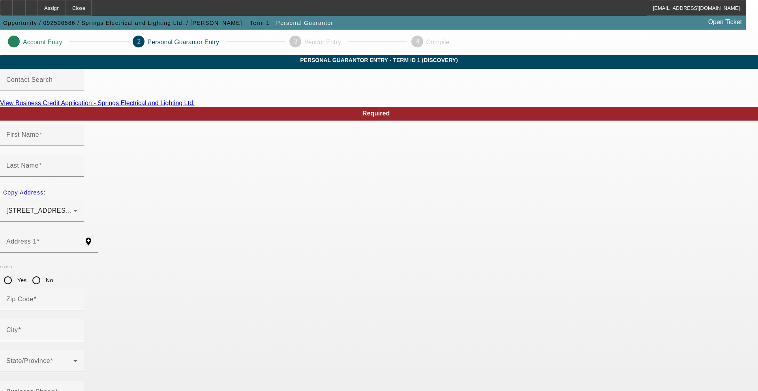
type input "Amon"
type input "Copeland"
type input "2114 Mt Vernon St"
radio input "true"
type input "80909"
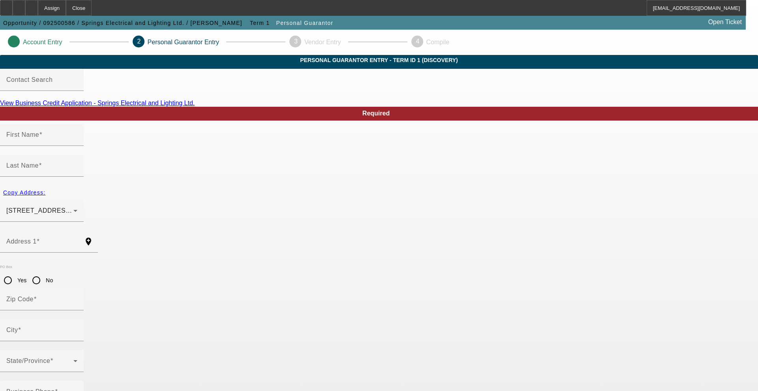
type input "Colorado Springs"
type input "[PHONE_NUMBER]"
type input "100"
type input "636-12-9390"
type input "springselectricalandlighting@gmail.com"
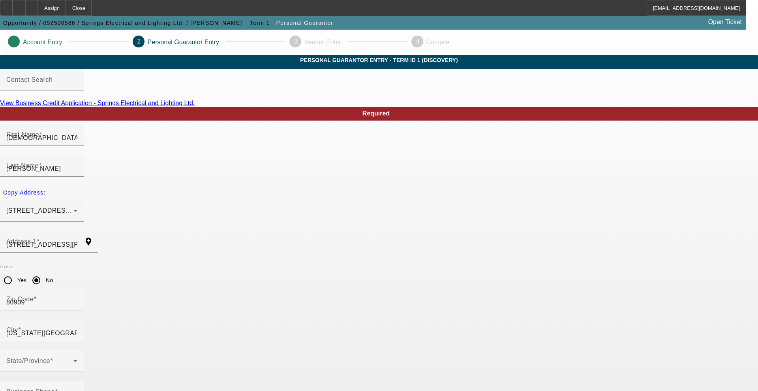
type input "TYREL"
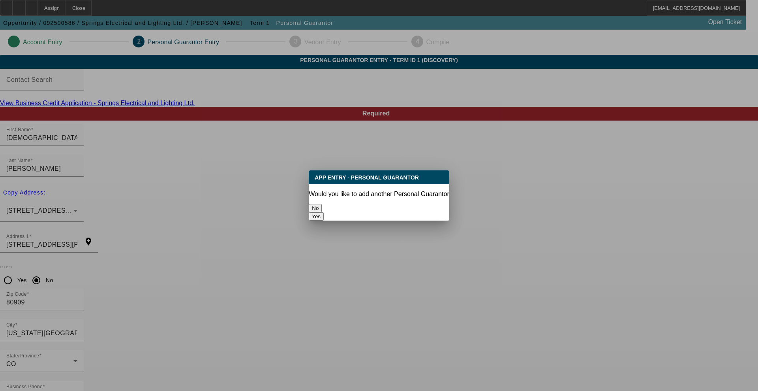
click at [322, 204] on button "No" at bounding box center [315, 208] width 13 height 8
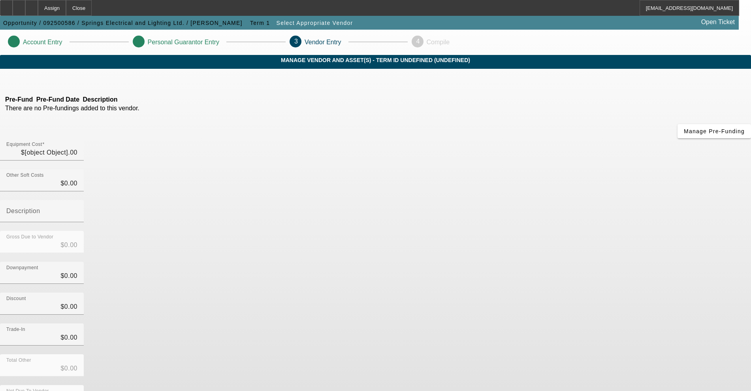
type input "$16,950.00"
type input "$1,000.00"
type input "$15,950.00"
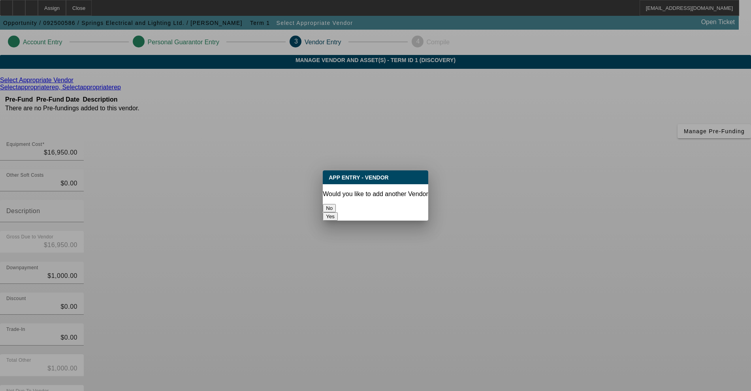
click at [336, 204] on button "No" at bounding box center [329, 208] width 13 height 8
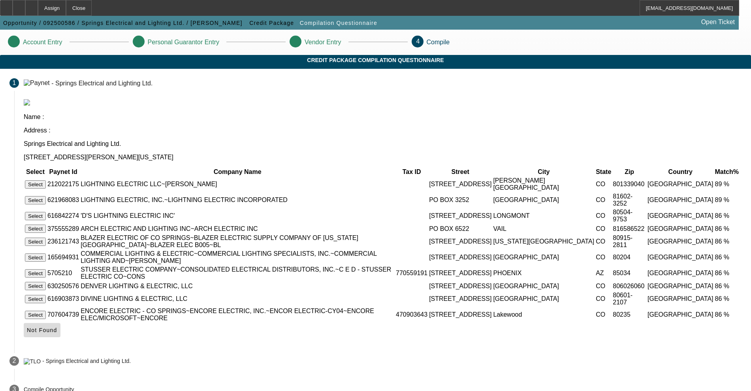
click at [60, 339] on span at bounding box center [42, 329] width 37 height 19
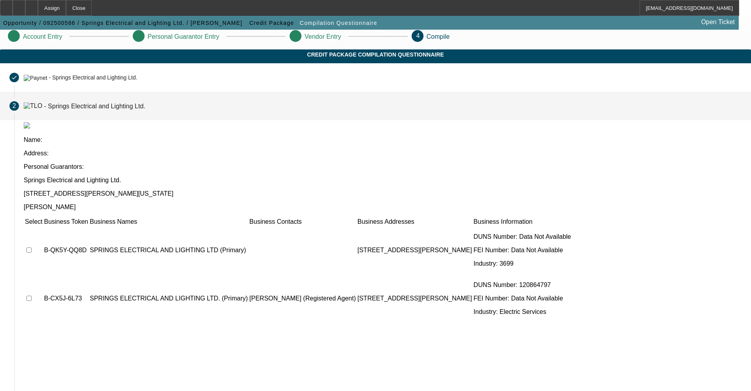
click at [32, 247] on input "checkbox" at bounding box center [28, 249] width 5 height 5
checkbox input "true"
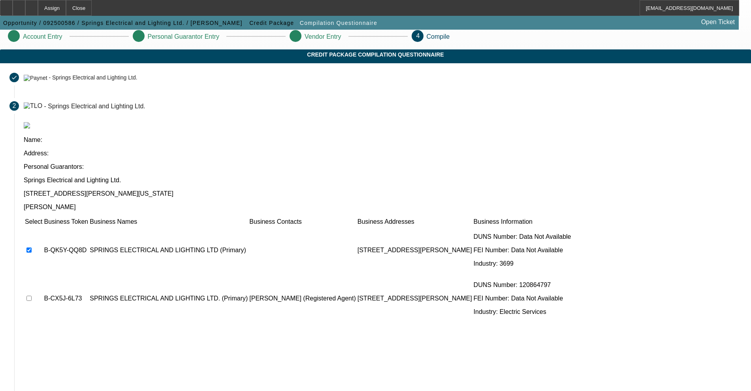
click at [43, 274] on td at bounding box center [33, 297] width 18 height 47
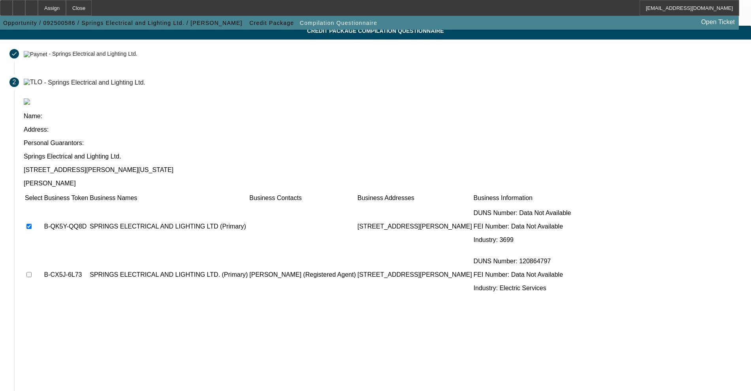
scroll to position [46, 0]
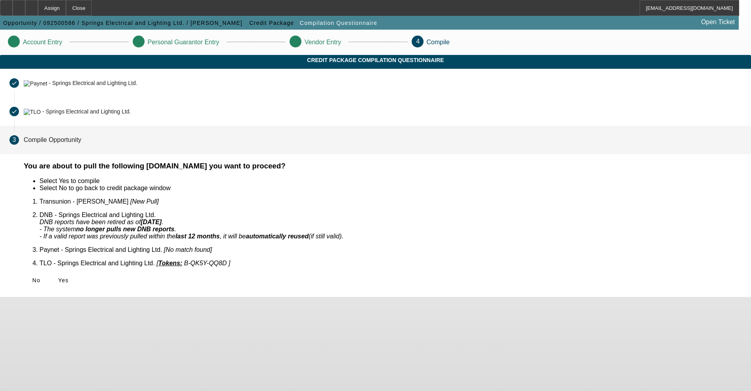
scroll to position [0, 0]
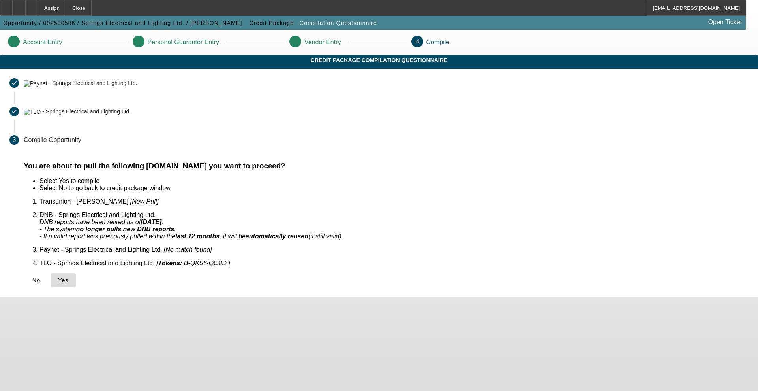
click at [76, 276] on span at bounding box center [63, 280] width 25 height 19
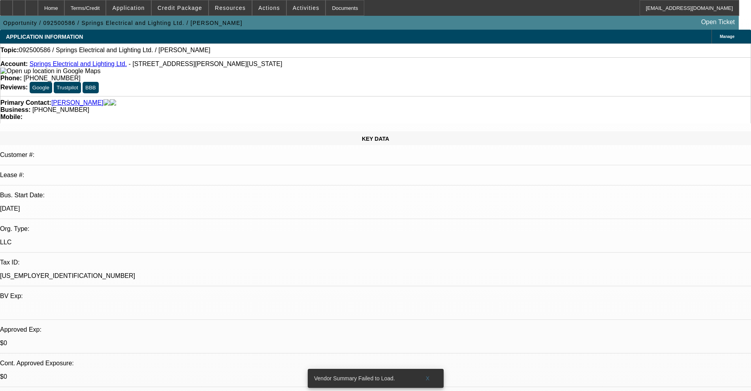
select select "0"
select select "2"
select select "0"
select select "6"
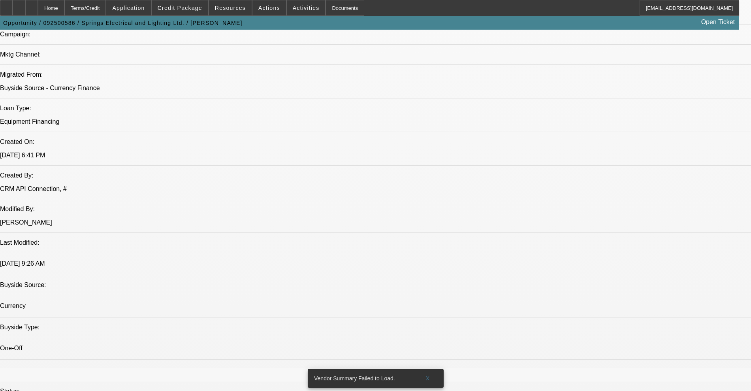
scroll to position [539, 0]
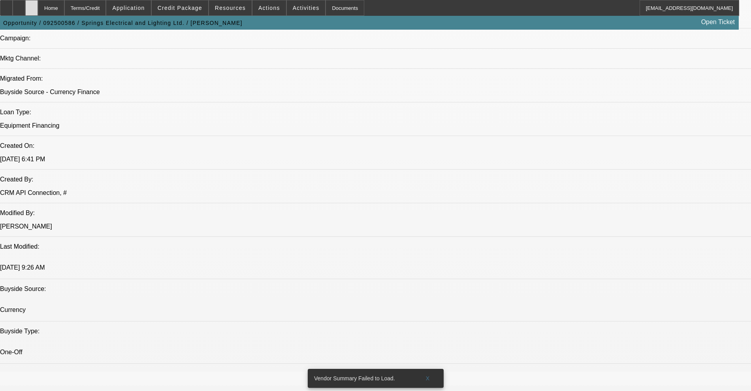
click at [38, 7] on div at bounding box center [31, 8] width 13 height 16
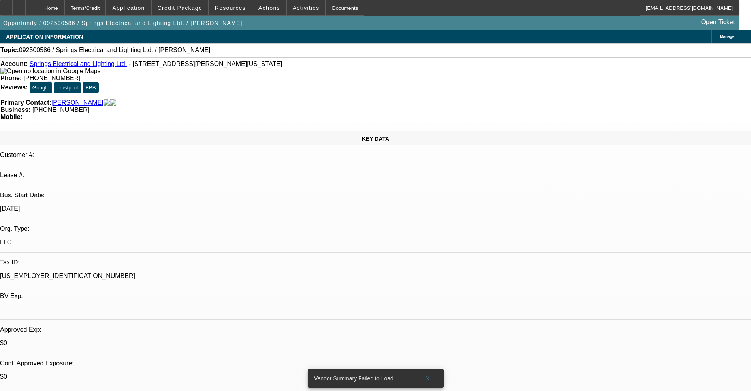
select select "0"
select select "2"
select select "0"
select select "6"
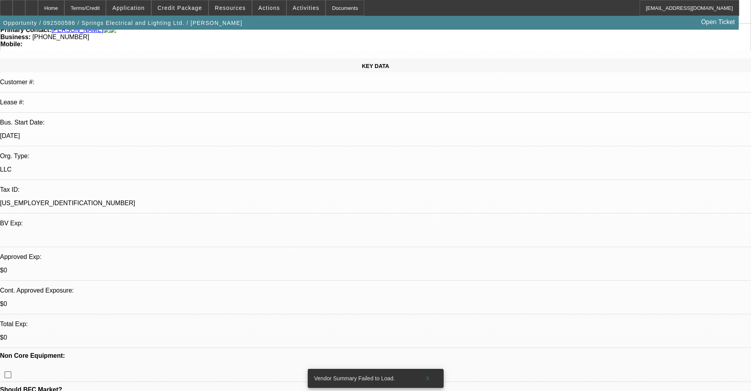
scroll to position [49, 0]
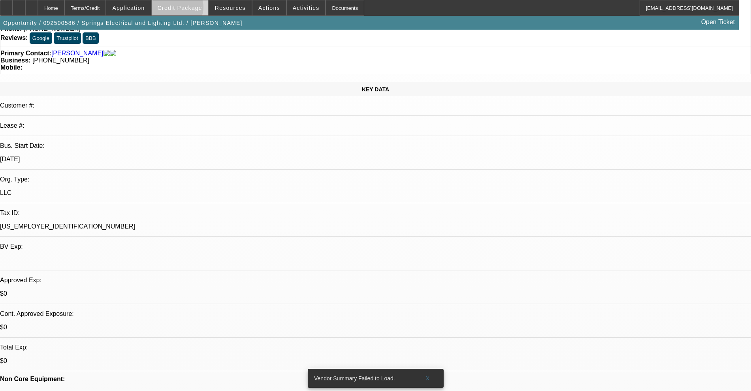
click at [190, 9] on span "Credit Package" at bounding box center [180, 8] width 45 height 6
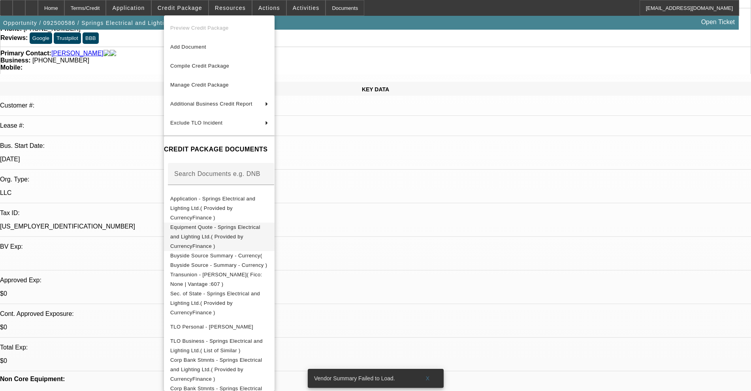
click at [240, 224] on span "Equipment Quote - Springs Electrical and Lighting Ltd.( Provided by CurrencyFin…" at bounding box center [215, 236] width 90 height 25
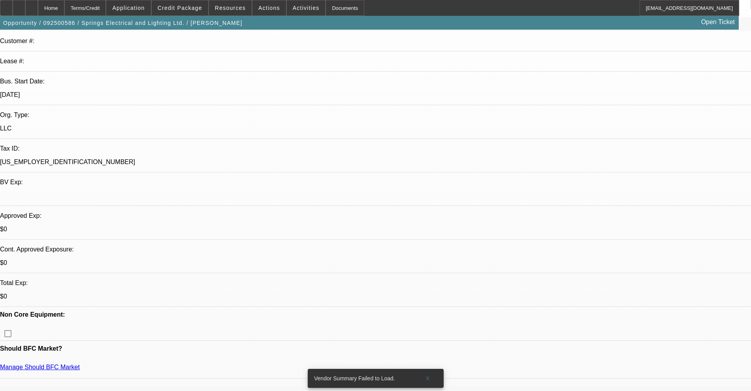
scroll to position [0, 0]
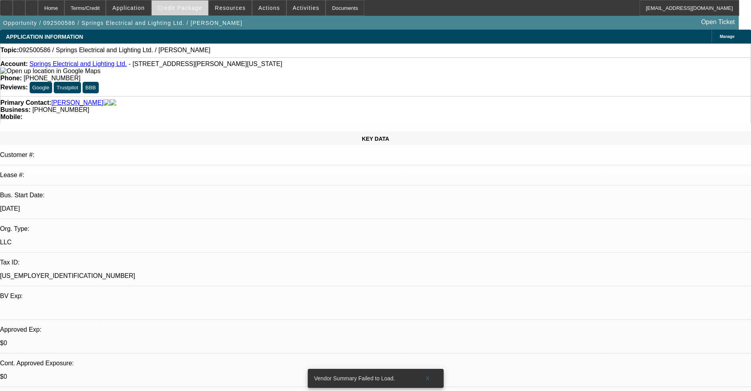
click at [192, 13] on span at bounding box center [180, 7] width 56 height 19
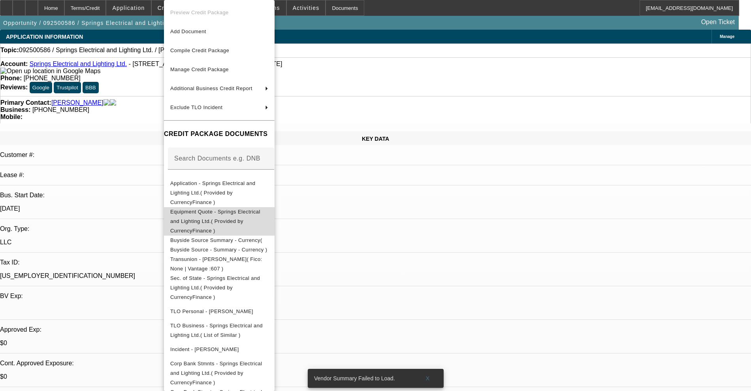
click at [244, 208] on span "Equipment Quote - Springs Electrical and Lighting Ltd.( Provided by CurrencyFin…" at bounding box center [219, 221] width 98 height 28
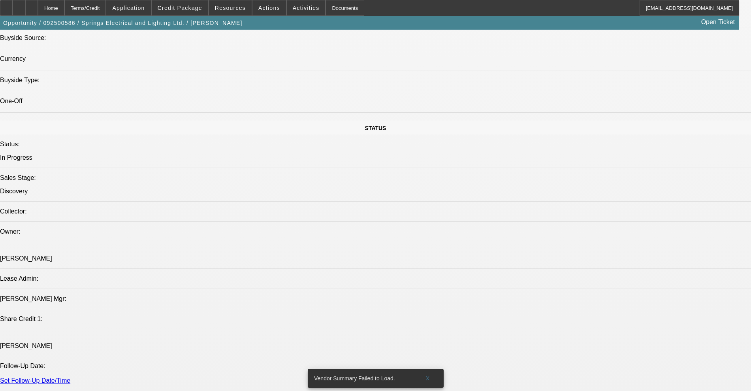
scroll to position [987, 0]
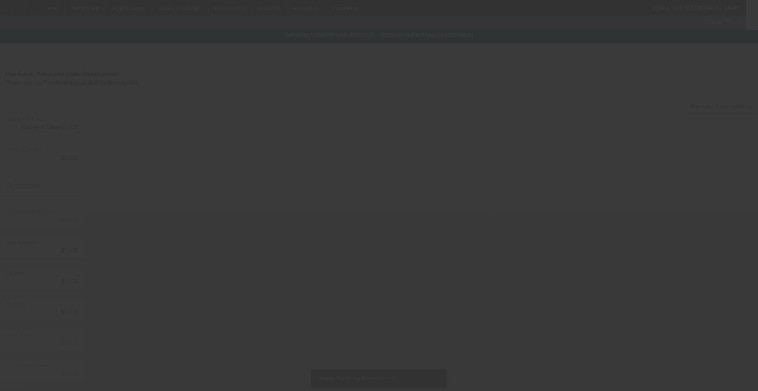
type input "$16,950.00"
type input "$1,000.00"
type input "$15,950.00"
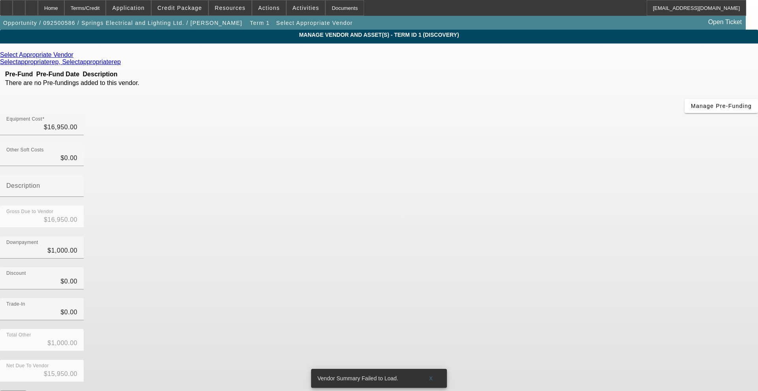
click at [75, 58] on link at bounding box center [74, 54] width 2 height 7
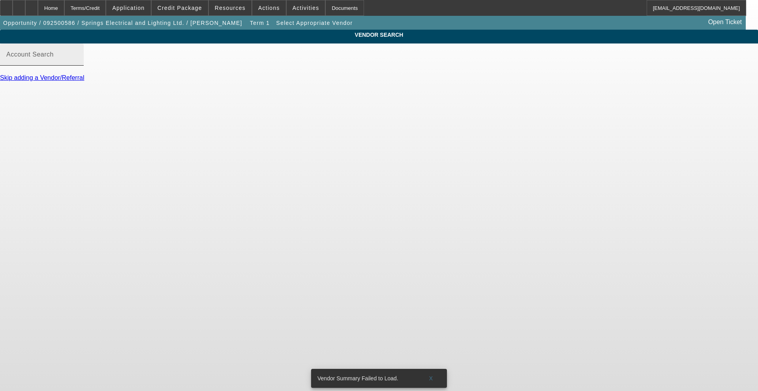
click at [77, 58] on div "Account Search" at bounding box center [41, 54] width 71 height 22
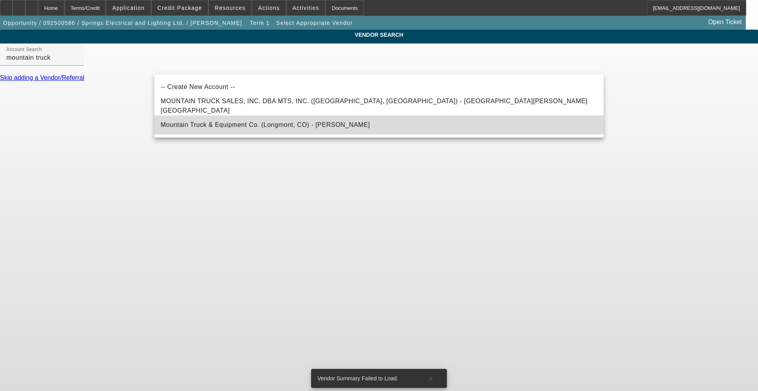
click at [211, 120] on span "Mountain Truck & Equipment Co. (Longmont, CO) - [PERSON_NAME]" at bounding box center [265, 124] width 209 height 9
type input "Mountain Truck & Equipment Co. (Longmont, CO) - [PERSON_NAME]"
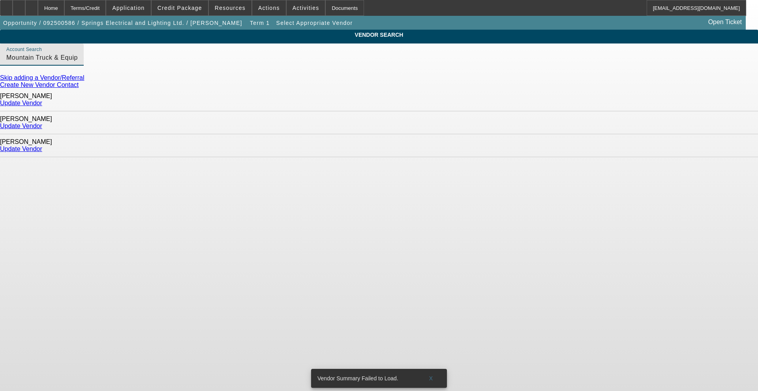
click at [42, 103] on link "Update Vendor" at bounding box center [21, 103] width 42 height 7
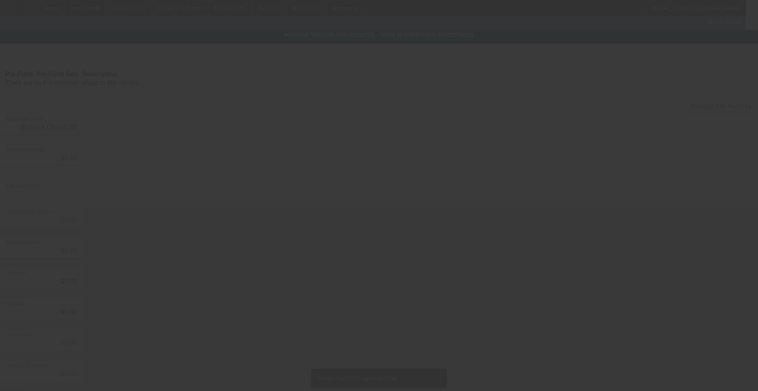
type input "$16,950.00"
type input "$1,000.00"
type input "$15,950.00"
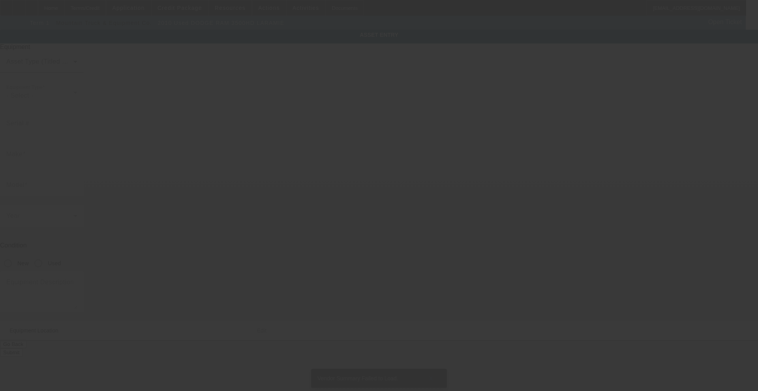
type input "DODGE"
type input "RAM 3500HD LARAMIE"
radio input "true"
type textarea "VIN/Serial: [US_VEHICLE_IDENTIFICATION_NUMBER] Category: 1 Ton URL: [URL][DOMAI…"
type input "717 south main"
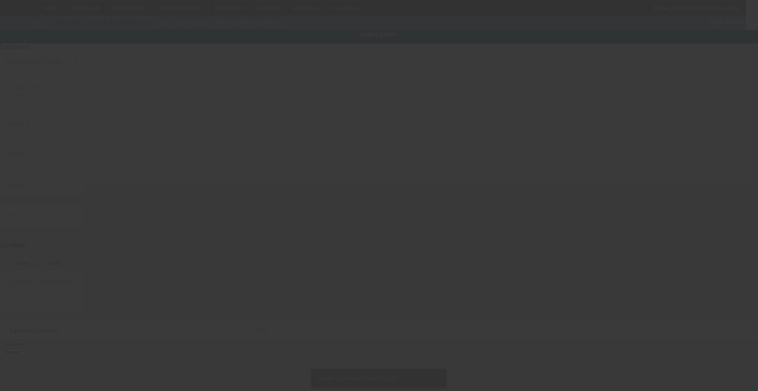
type input "Longmont"
type input "80501"
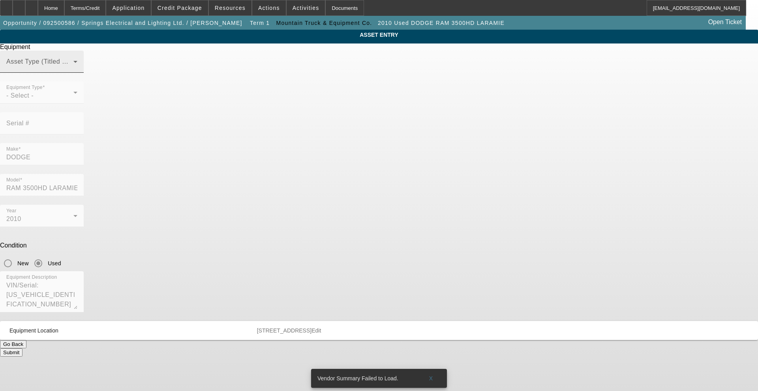
click at [73, 70] on span at bounding box center [39, 64] width 67 height 9
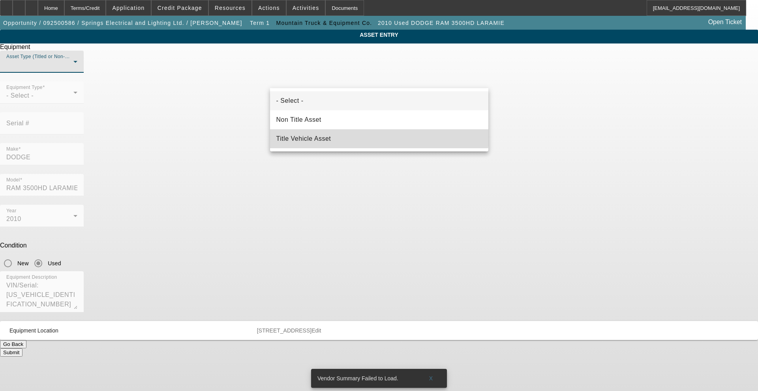
click at [344, 131] on mat-option "Title Vehicle Asset" at bounding box center [379, 138] width 218 height 19
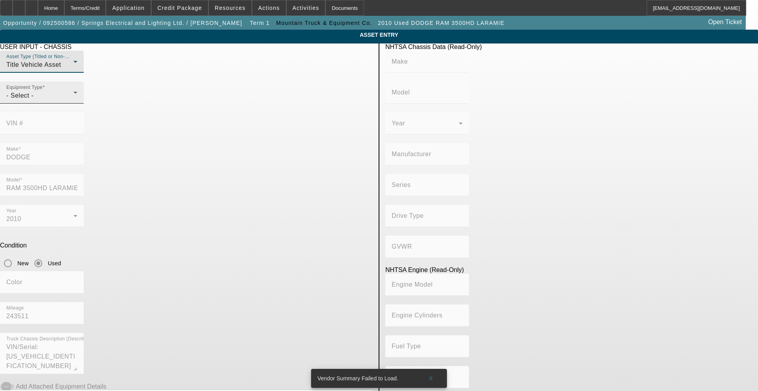
click at [73, 100] on div "- Select -" at bounding box center [39, 95] width 67 height 9
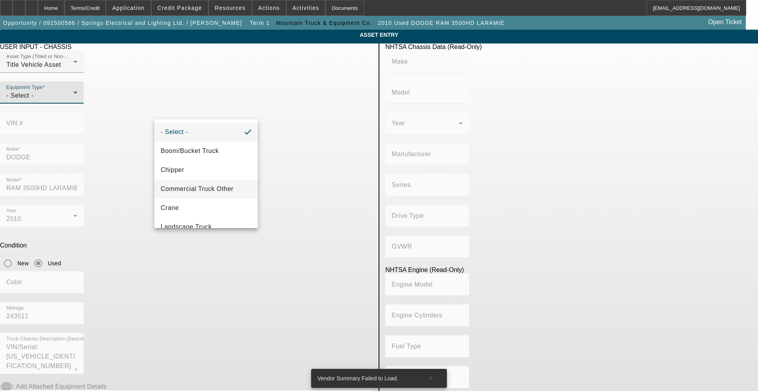
click at [203, 186] on span "Commercial Truck Other" at bounding box center [197, 188] width 73 height 9
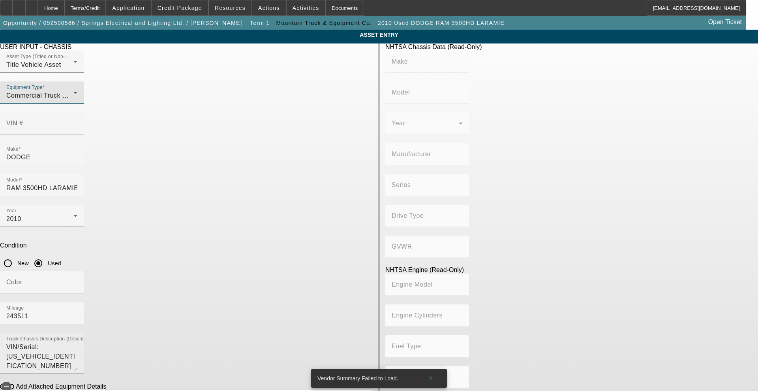
click at [77, 342] on textarea "VIN/Serial: [US_VEHICLE_IDENTIFICATION_NUMBER] Category: 1 Ton URL: [URL][DOMAI…" at bounding box center [41, 356] width 71 height 28
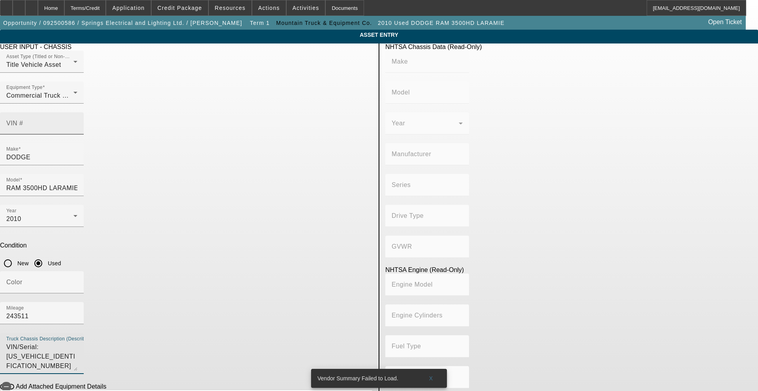
click at [77, 122] on input "VIN #" at bounding box center [41, 126] width 71 height 9
paste input "[US_VEHICLE_IDENTIFICATION_NUMBER]"
type input "[US_VEHICLE_IDENTIFICATION_NUMBER]"
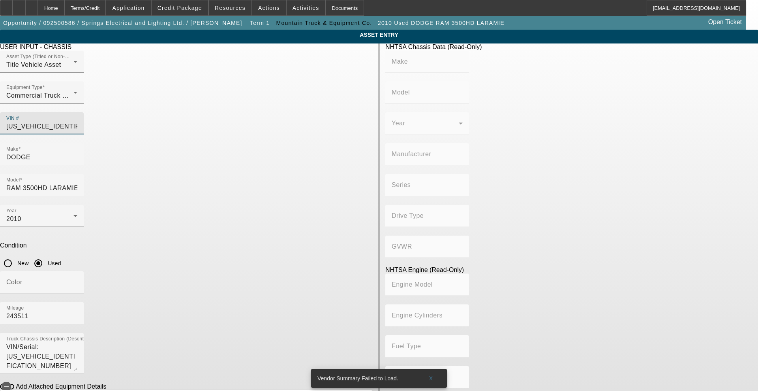
type input "DODGE"
type input "Ram"
type input "CHRYSLER DE [GEOGRAPHIC_DATA] [GEOGRAPHIC_DATA]"
type input "D2 (3500)"
type input "4WD/4-Wheel Drive/4x4"
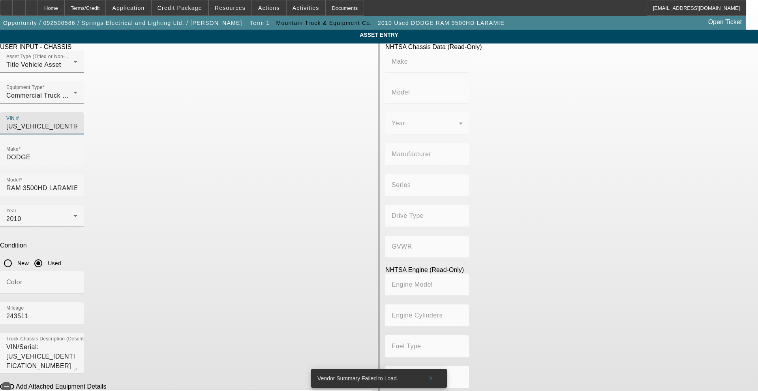
type input "Class 3: 10,001 - 14,000 lb (4,536 - 6,350 kg)"
type input "6"
type input "Diesel"
type input "408.85908543470"
type input "6.7"
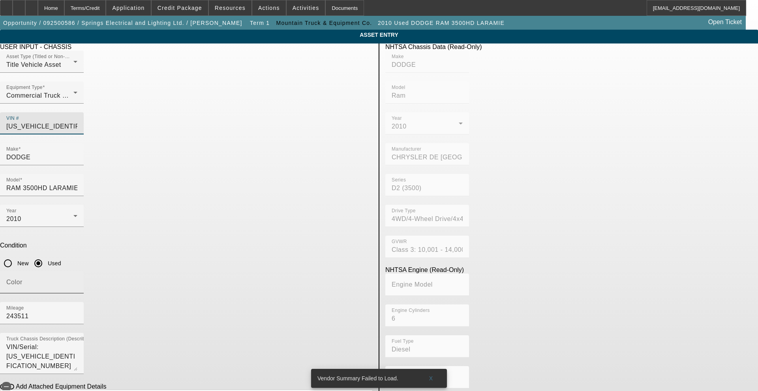
type input "[US_VEHICLE_IDENTIFICATION_NUMBER]"
click at [77, 280] on input "Color" at bounding box center [41, 284] width 71 height 9
type input "DODGE"
type input "Ram"
type input "CHRYSLER DE [GEOGRAPHIC_DATA] [GEOGRAPHIC_DATA]"
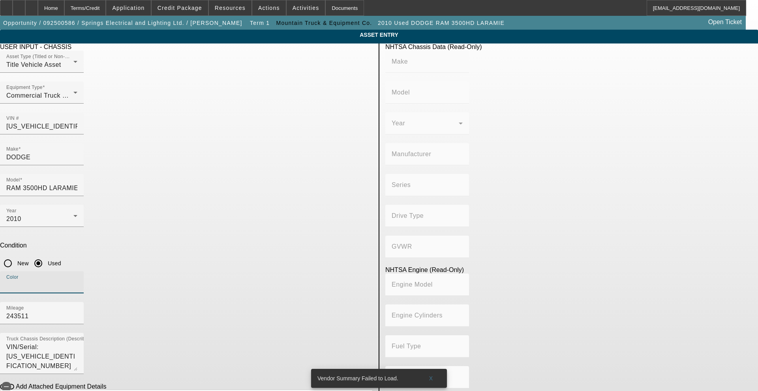
type input "D2 (3500)"
type input "4WD/4-Wheel Drive/4x4"
type input "Class 3: 10,001 - 14,000 lb (4,536 - 6,350 kg)"
type input "6"
type input "Diesel"
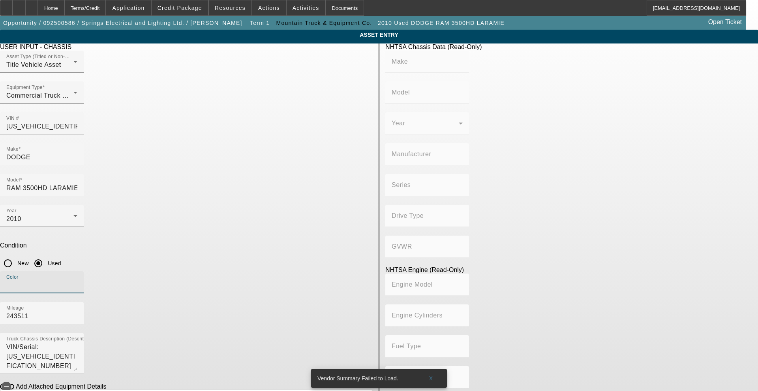
type input "408.85908543470"
type input "6.7"
type input "white"
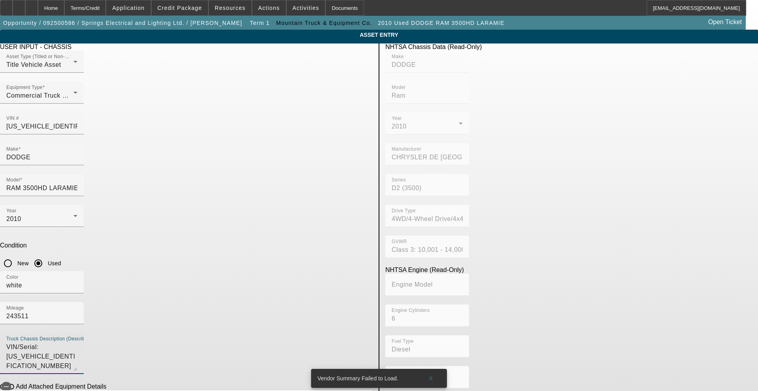
click at [77, 342] on textarea "VIN/Serial: [US_VEHICLE_IDENTIFICATION_NUMBER] Category: 1 Ton URL: [URL][DOMAI…" at bounding box center [41, 356] width 71 height 28
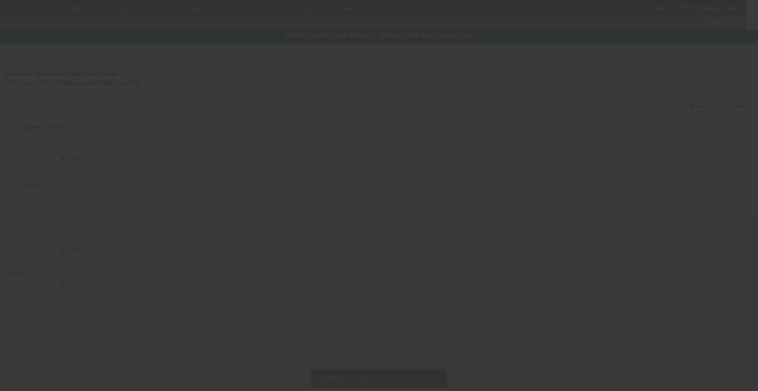
type input "$16,950.00"
type input "$1,000.00"
type input "$15,950.00"
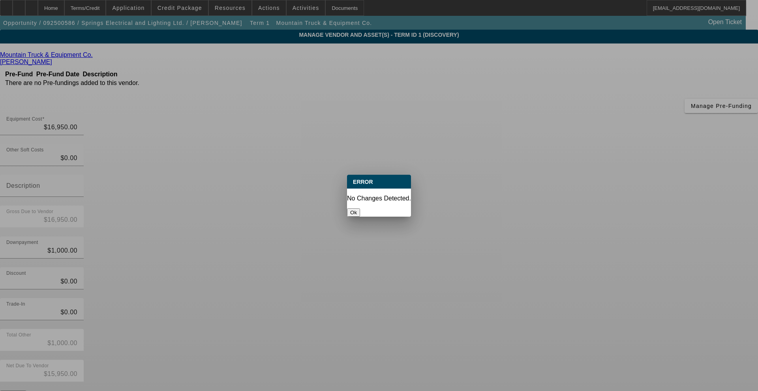
click at [394, 216] on div "Ok" at bounding box center [379, 212] width 64 height 8
click at [360, 210] on button "Ok" at bounding box center [353, 212] width 13 height 8
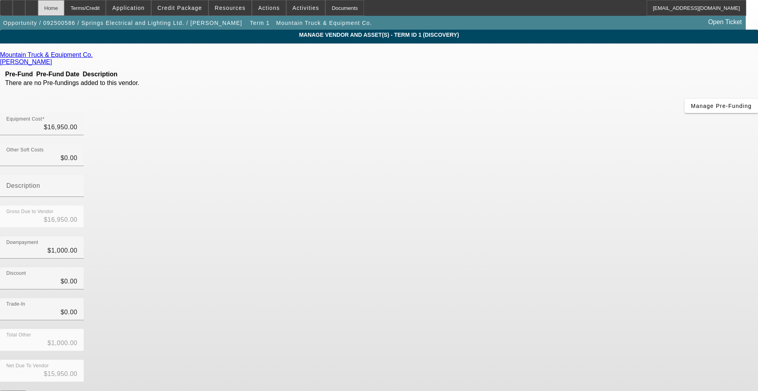
click at [64, 7] on div "Home" at bounding box center [51, 8] width 26 height 16
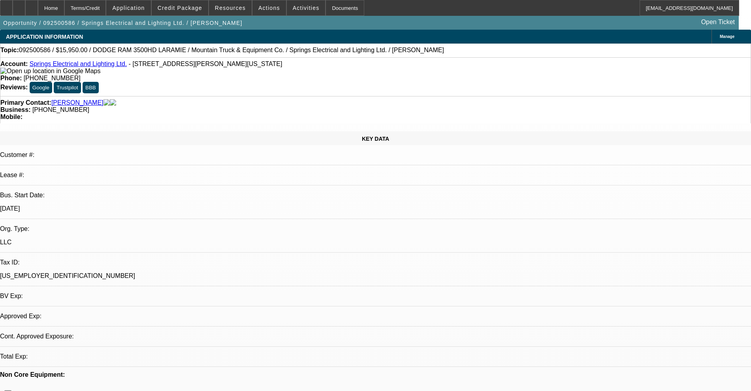
select select "0"
select select "2"
select select "0"
select select "6"
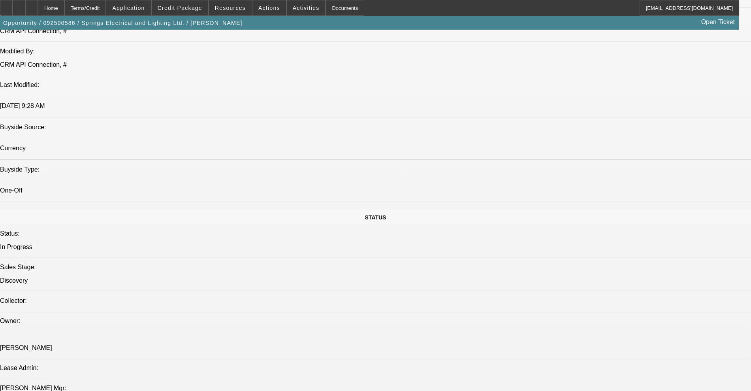
scroll to position [691, 0]
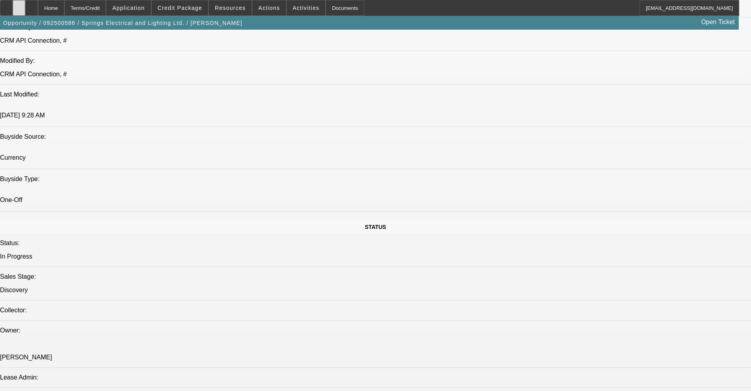
click at [25, 12] on div at bounding box center [19, 8] width 13 height 16
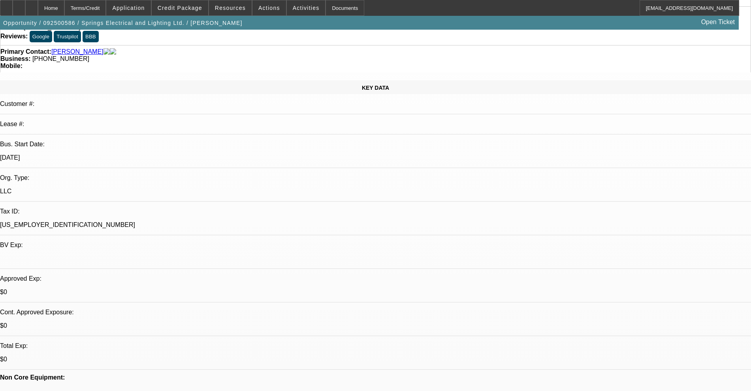
scroll to position [49, 0]
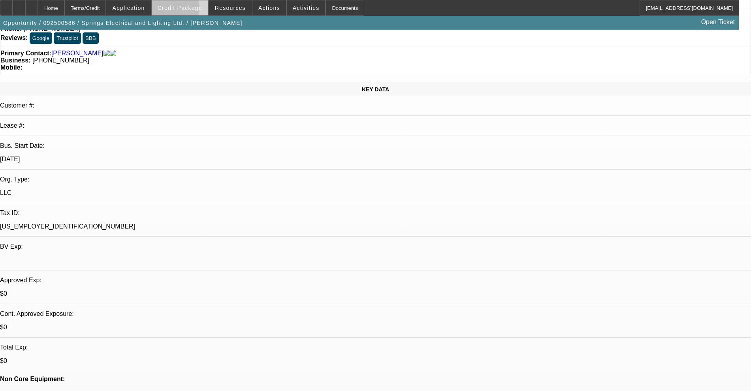
click at [186, 10] on span "Credit Package" at bounding box center [180, 8] width 45 height 6
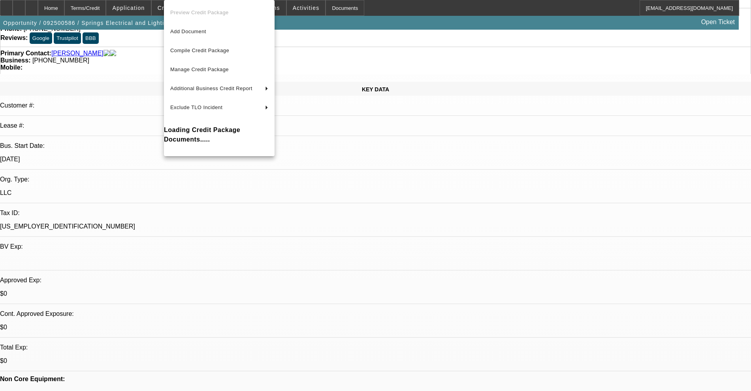
click at [145, 3] on div at bounding box center [375, 195] width 751 height 391
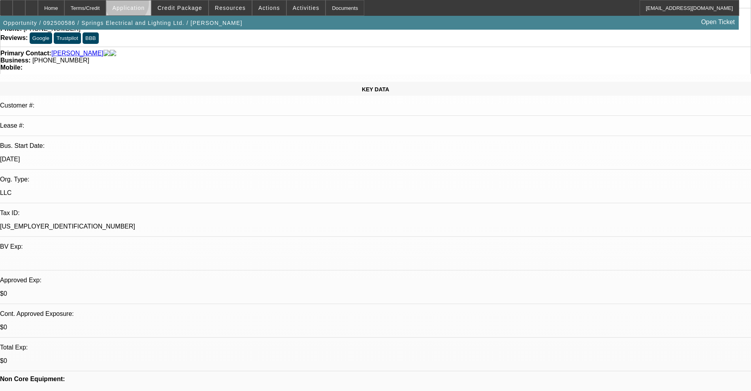
click at [145, 5] on span "Application" at bounding box center [128, 8] width 32 height 6
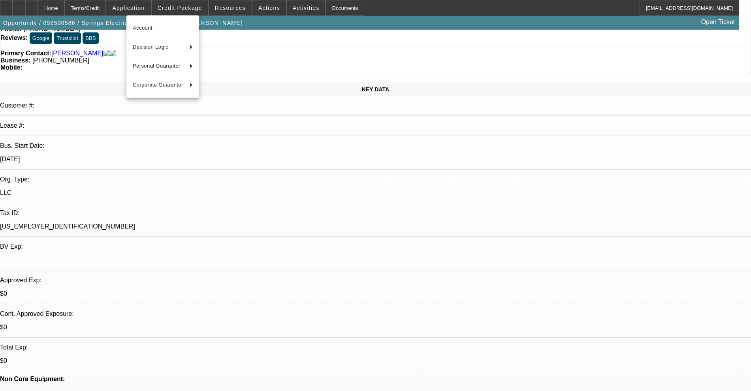
click at [187, 8] on div at bounding box center [375, 195] width 751 height 391
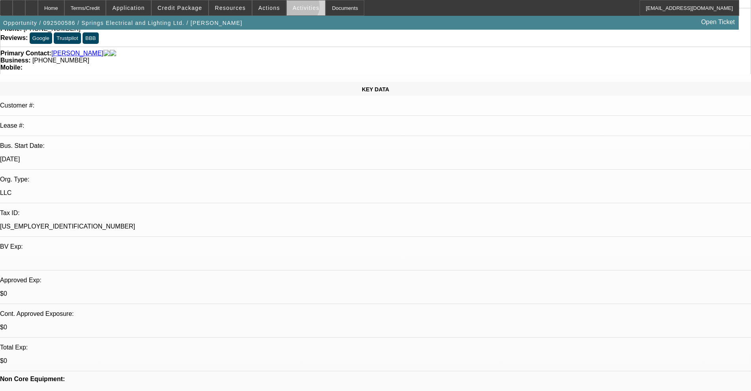
click at [293, 8] on span "Activities" at bounding box center [306, 8] width 27 height 6
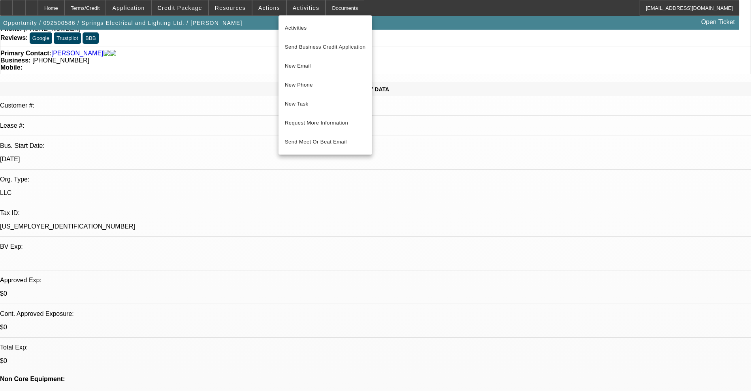
click at [265, 9] on div at bounding box center [375, 195] width 751 height 391
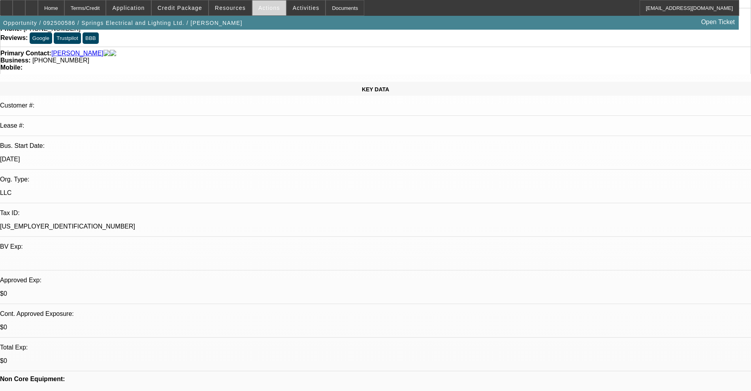
click at [258, 9] on span "Actions" at bounding box center [269, 8] width 22 height 6
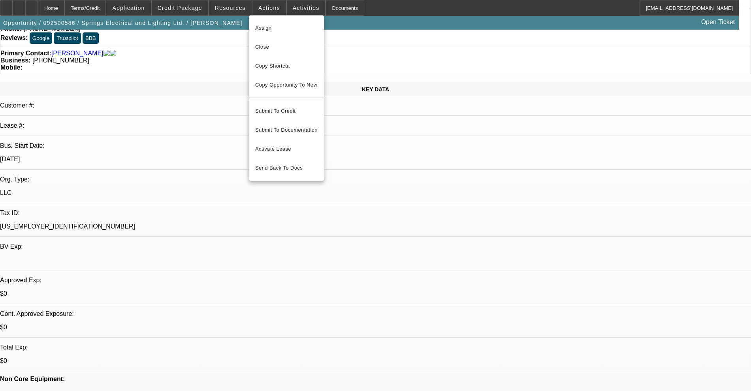
click at [228, 11] on div at bounding box center [375, 195] width 751 height 391
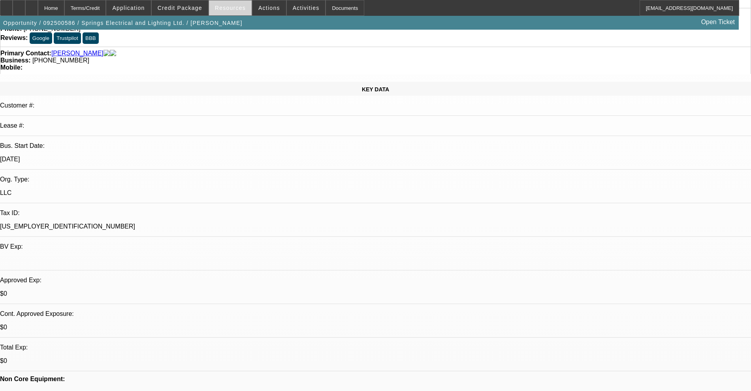
click at [227, 11] on span at bounding box center [230, 7] width 43 height 19
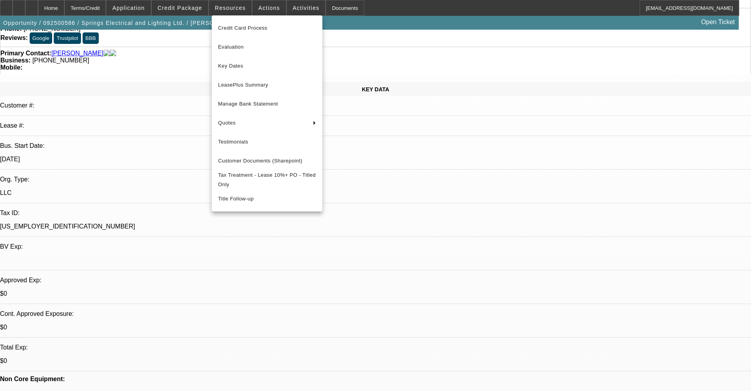
click at [200, 3] on div at bounding box center [375, 195] width 751 height 391
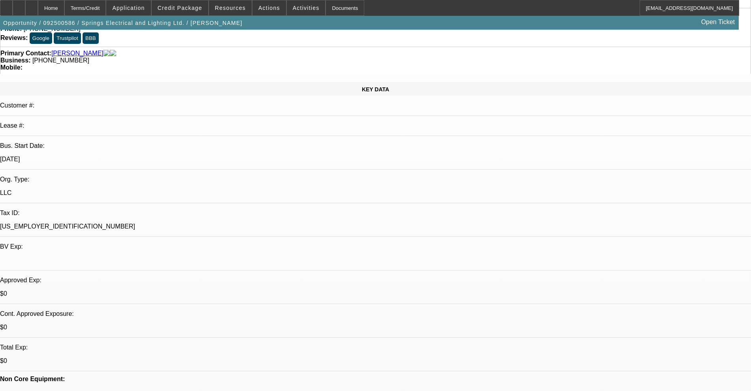
click at [200, 2] on span at bounding box center [180, 7] width 56 height 19
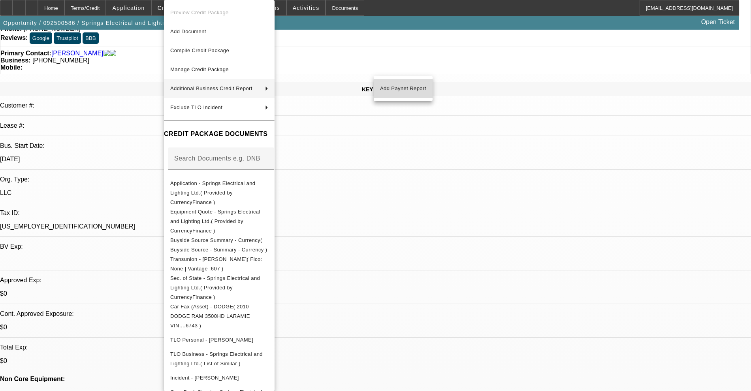
click at [410, 87] on span "Add Paynet Report" at bounding box center [403, 88] width 46 height 9
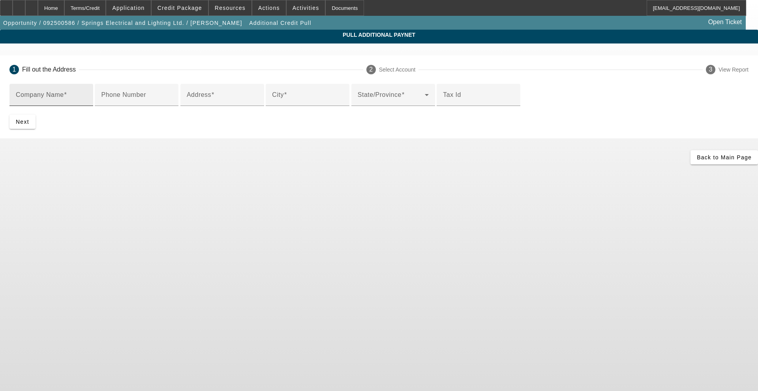
click at [87, 105] on div "Company Name" at bounding box center [51, 95] width 71 height 22
type input "Mountain Truck & equipment"
type input "8886351603"
click at [199, 103] on input "Address" at bounding box center [222, 97] width 71 height 9
paste input "[STREET_ADDRESS]"
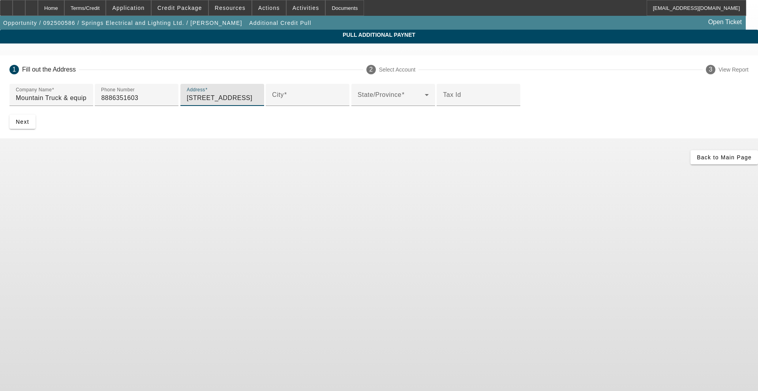
drag, startPoint x: 276, startPoint y: 159, endPoint x: 209, endPoint y: 155, distance: 66.4
click at [209, 106] on div "Address [STREET_ADDRESS]" at bounding box center [222, 95] width 71 height 22
type input "[STREET_ADDRESS]"
type input "longmount"
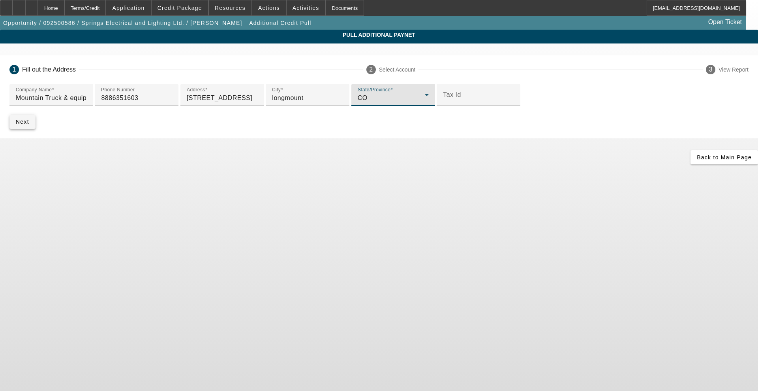
click at [29, 125] on span "Next" at bounding box center [22, 121] width 13 height 6
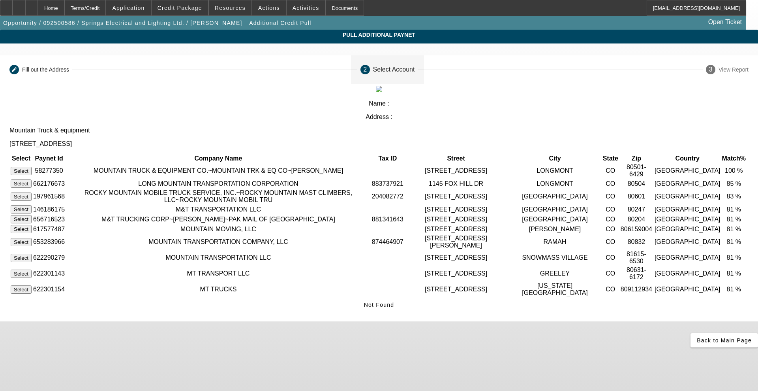
click at [32, 167] on button "Select" at bounding box center [21, 171] width 21 height 8
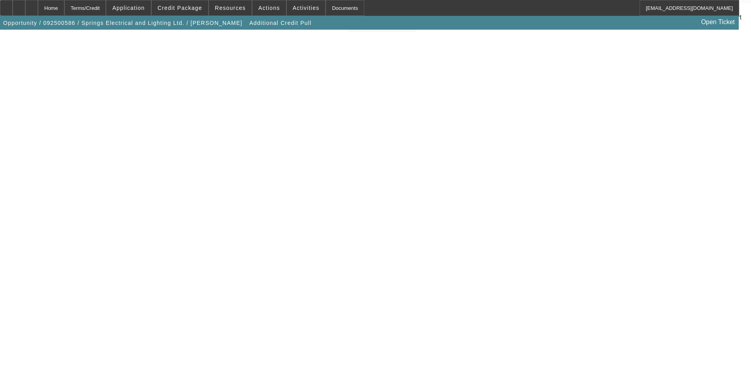
scroll to position [137, 0]
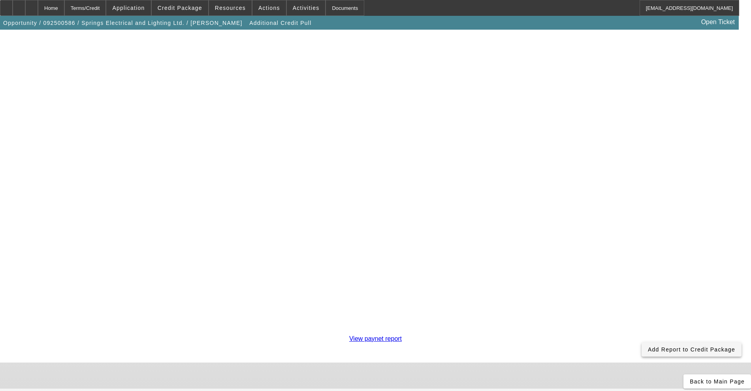
click at [648, 346] on span "Add Report to Credit Package" at bounding box center [691, 349] width 87 height 6
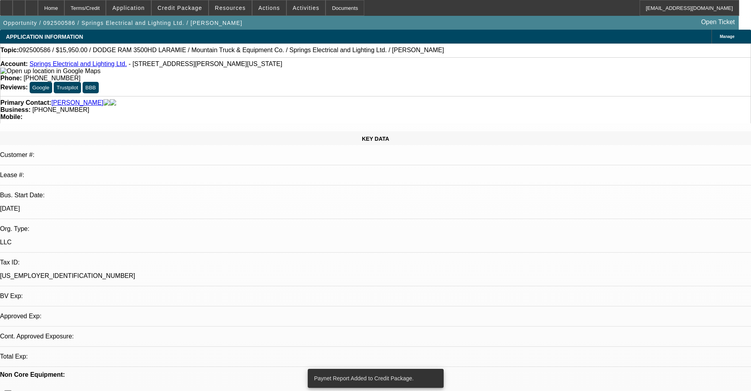
select select "0"
select select "2"
select select "0"
select select "6"
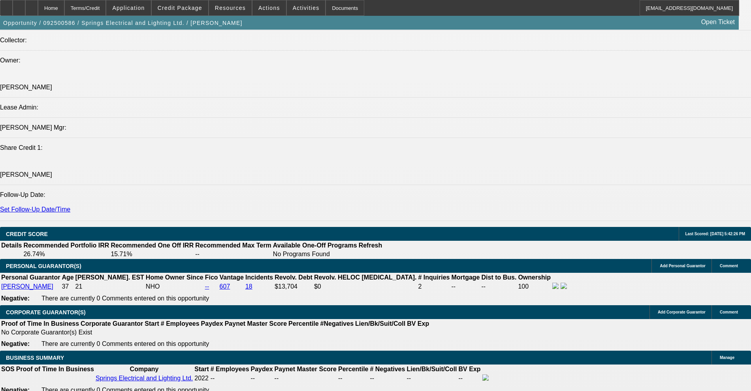
scroll to position [1037, 0]
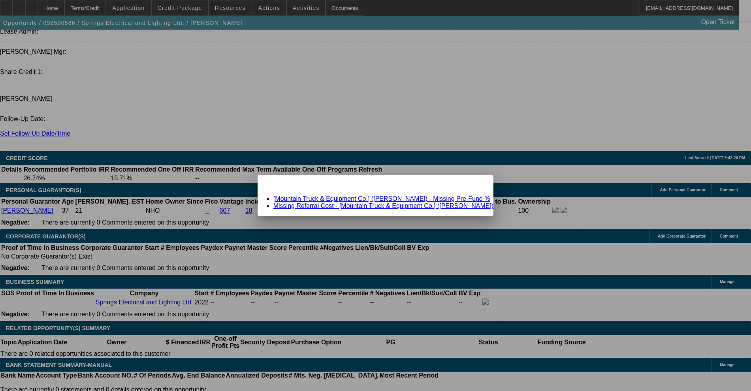
click at [350, 201] on link "[Mountain Truck & Equipment Co.] ([PERSON_NAME]) - Missing Pre-Fund %" at bounding box center [381, 198] width 217 height 7
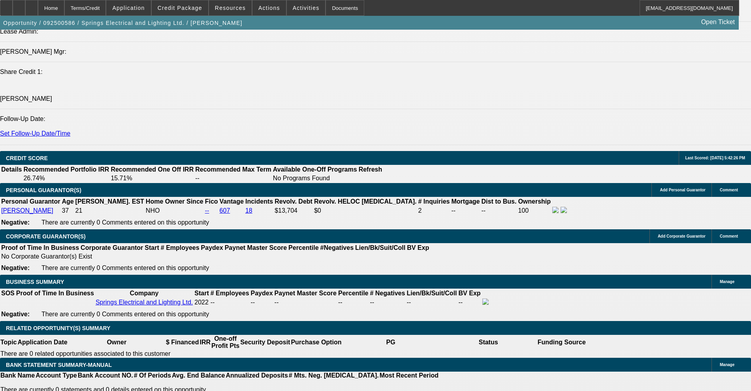
scroll to position [1037, 0]
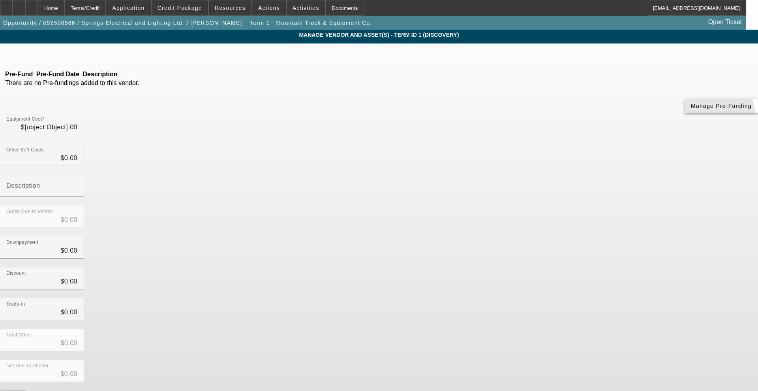
click at [685, 115] on span "button" at bounding box center [721, 105] width 73 height 19
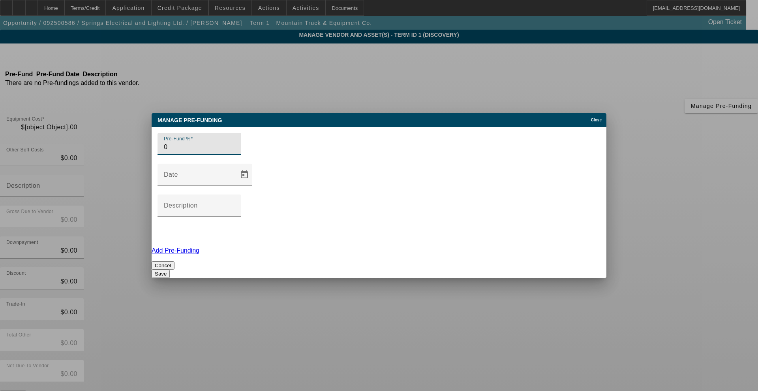
type input "0"
click at [170, 269] on button "Save" at bounding box center [161, 273] width 18 height 8
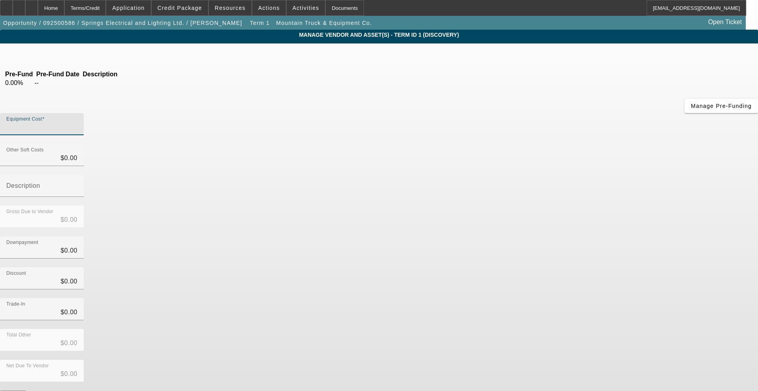
click at [77, 122] on input "Equipment Cost" at bounding box center [41, 126] width 71 height 9
type input "$16,950.00"
click at [324, 207] on div "Pre-Fund Pre-Fund Date Description 0.00% -- Manage Pre-Funding Equipment Cost $…" at bounding box center [379, 228] width 758 height 355
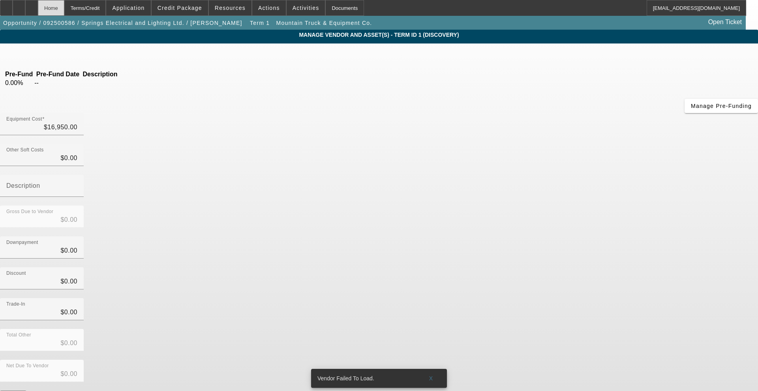
click at [64, 9] on div "Home" at bounding box center [51, 8] width 26 height 16
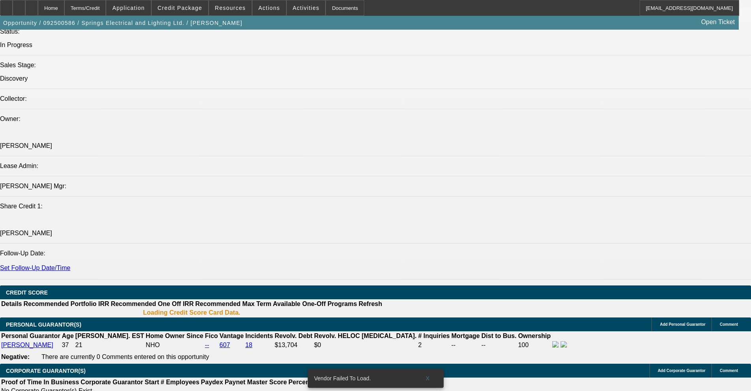
select select "0"
select select "2"
select select "0"
select select "6"
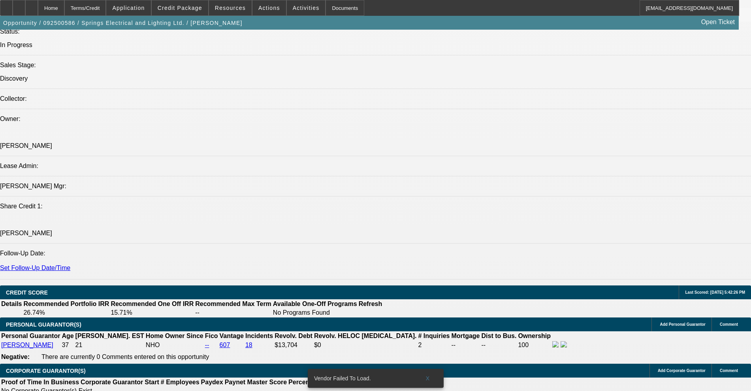
scroll to position [944, 0]
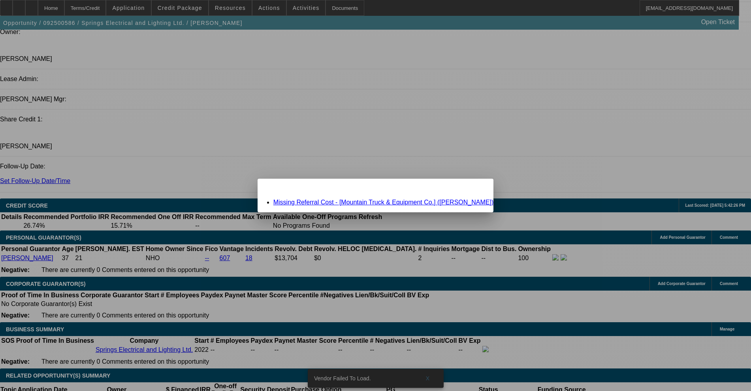
scroll to position [0, 0]
click at [360, 205] on link "Missing Referral Cost - [Mountain Truck & Equipment Co.] ([PERSON_NAME])" at bounding box center [383, 202] width 220 height 7
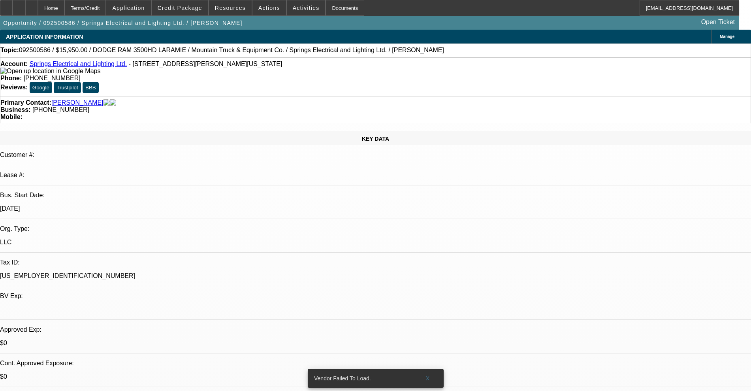
scroll to position [989, 0]
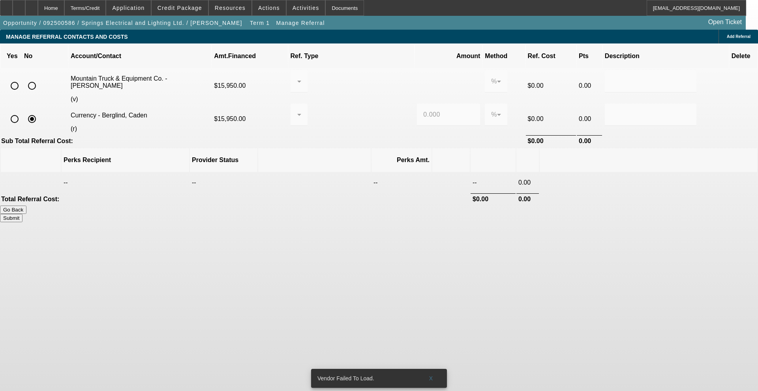
click at [40, 78] on input "radio" at bounding box center [32, 86] width 16 height 16
radio input "true"
click at [23, 214] on button "Submit" at bounding box center [11, 218] width 23 height 8
type input "0.000"
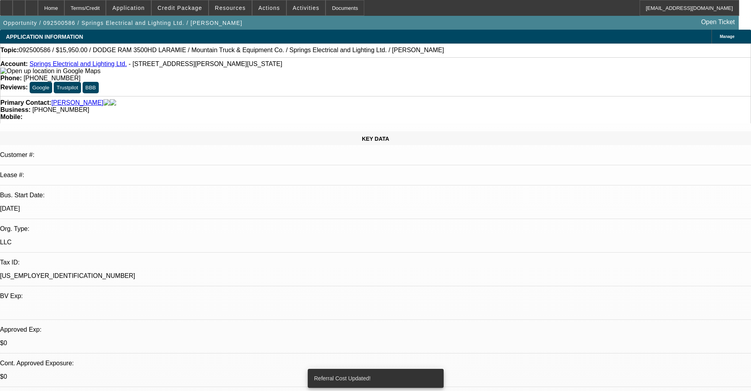
select select "0"
select select "2"
select select "0"
select select "6"
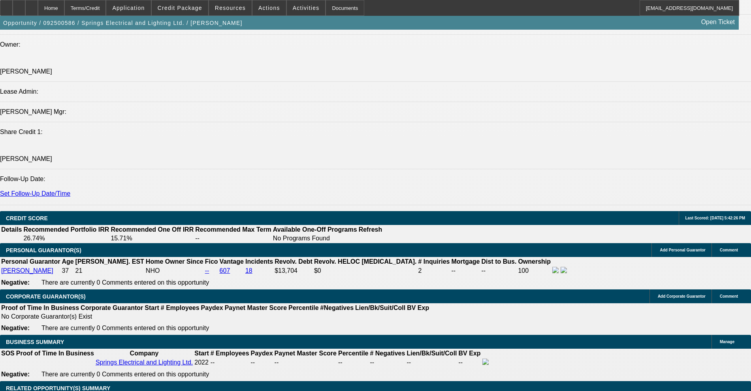
scroll to position [1037, 0]
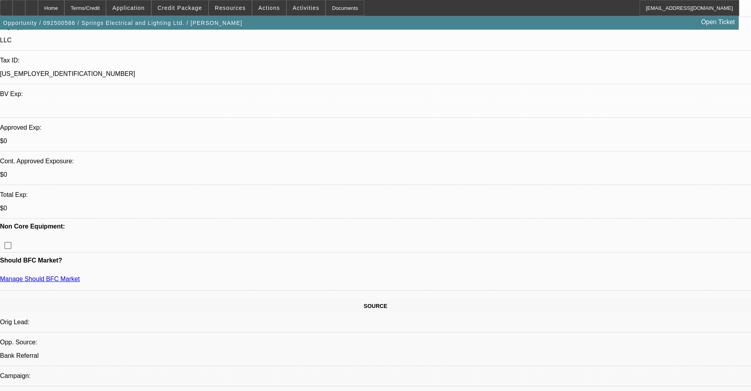
scroll to position [197, 0]
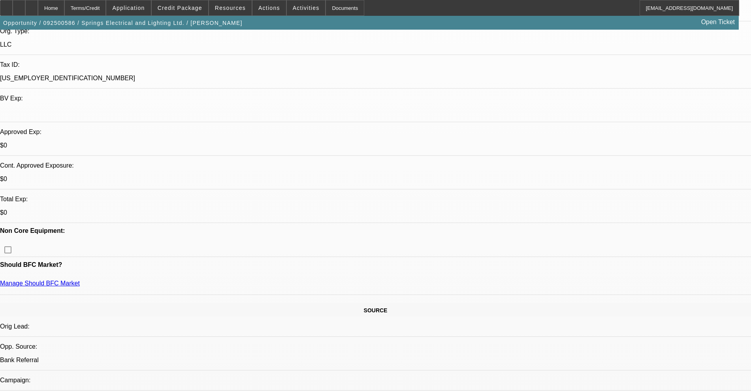
type input "$0.00"
type input "UNKNOWN"
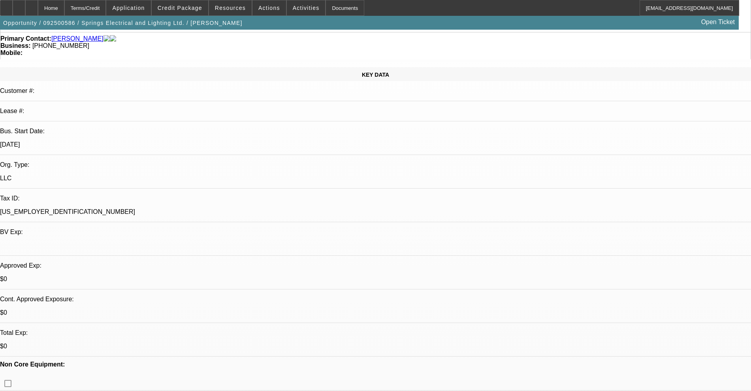
scroll to position [0, 0]
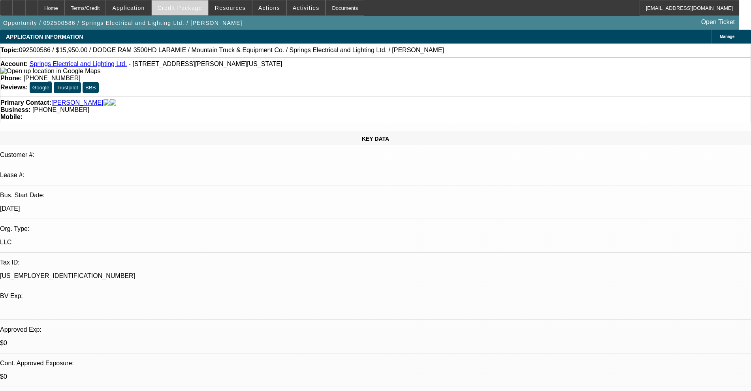
click at [182, 13] on span at bounding box center [180, 7] width 56 height 19
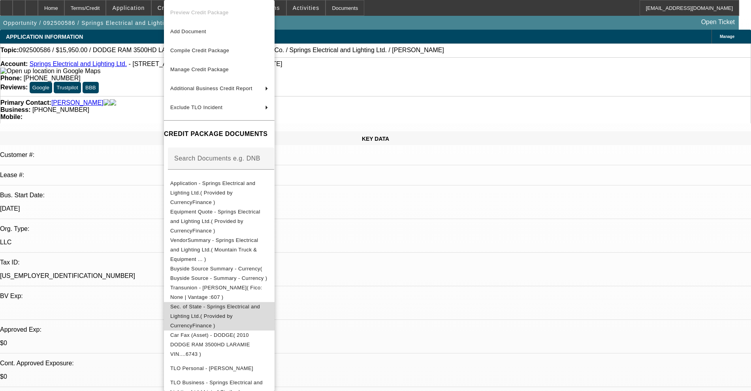
click at [245, 303] on span "Sec. of State - Springs Electrical and Lighting Ltd.( Provided by CurrencyFinan…" at bounding box center [215, 315] width 90 height 25
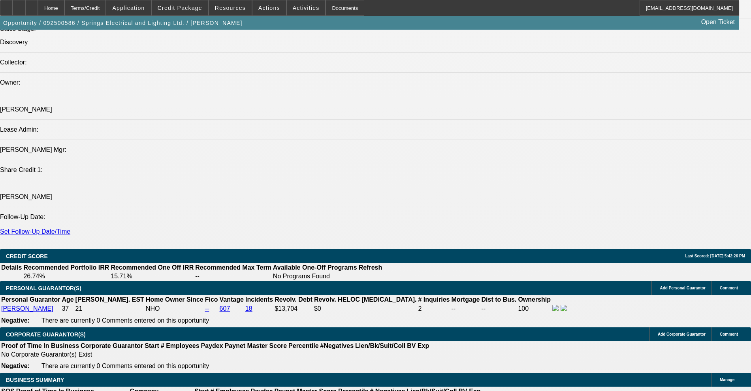
scroll to position [1086, 0]
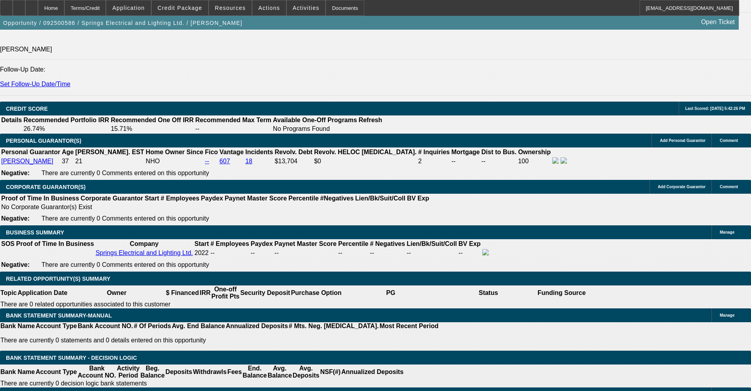
select select "0.1"
type input "$1,595.00"
drag, startPoint x: 154, startPoint y: 292, endPoint x: 180, endPoint y: 292, distance: 25.3
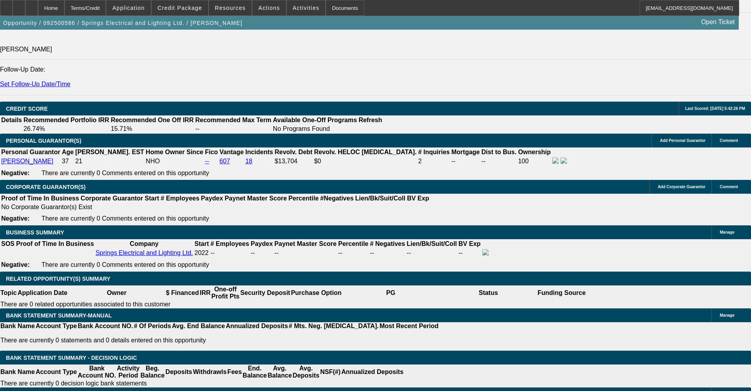
type input "24"
type input "20"
type input "$610.67"
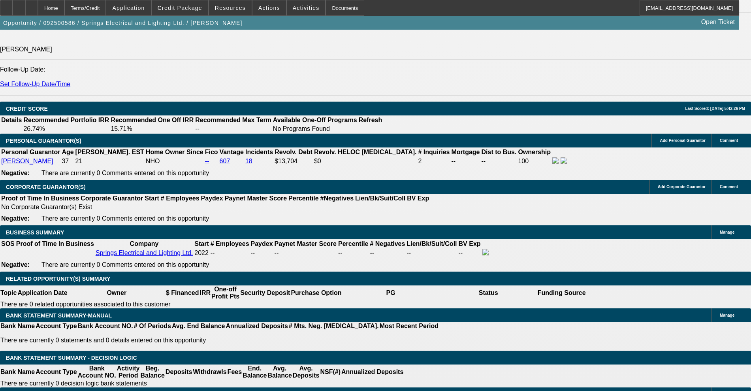
type input "$1,221.34"
type input "$730.61"
type input "$1,461.22"
type input "20"
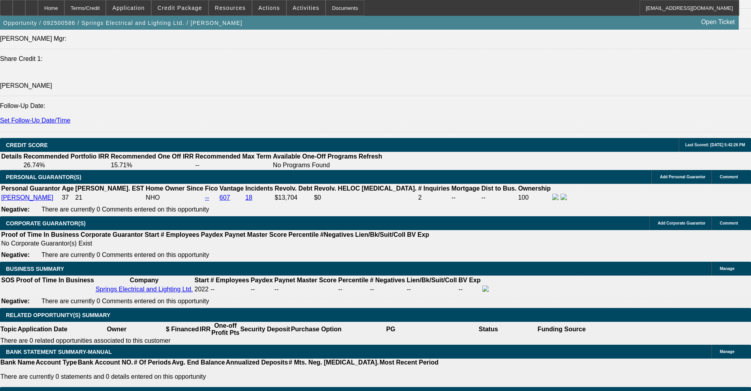
scroll to position [1037, 0]
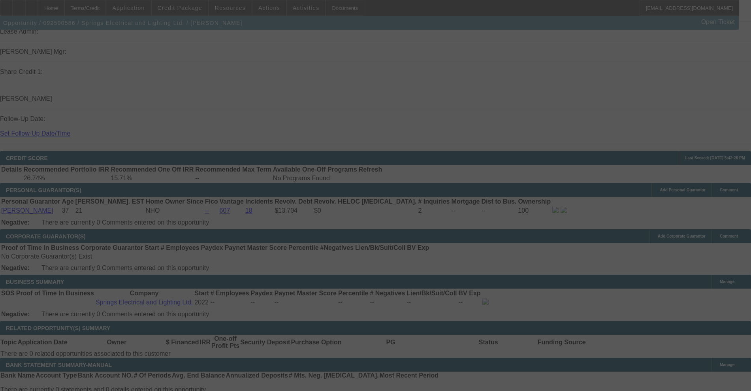
select select "0.1"
select select "2"
select select "0"
select select "6"
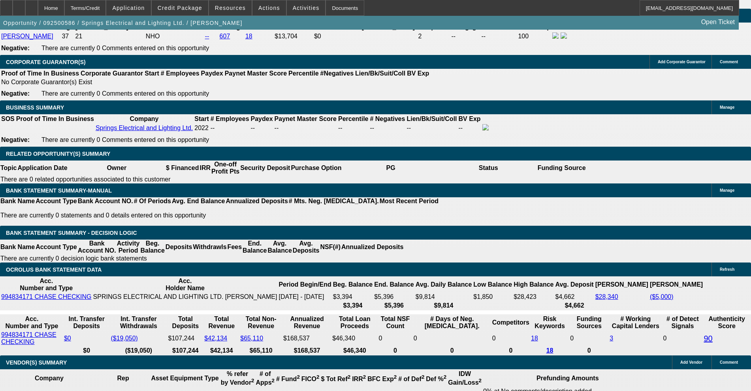
scroll to position [1135, 0]
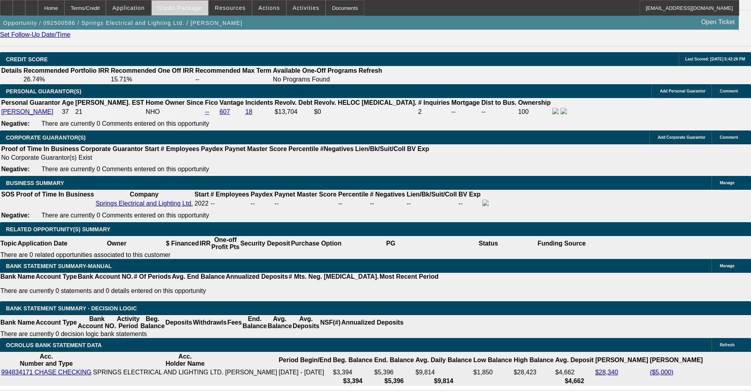
click at [192, 5] on span "Credit Package" at bounding box center [180, 8] width 45 height 6
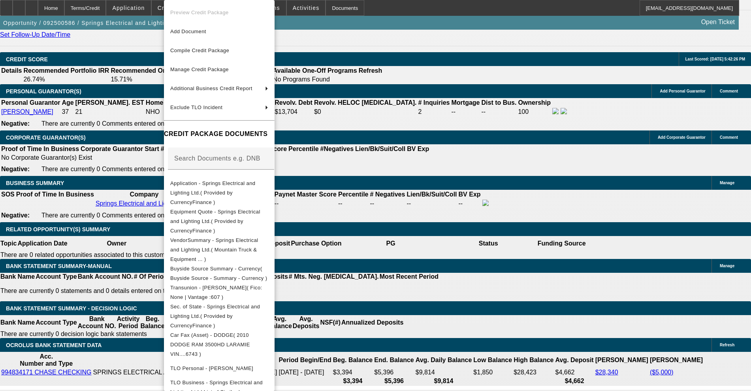
click at [66, 182] on div at bounding box center [375, 195] width 751 height 391
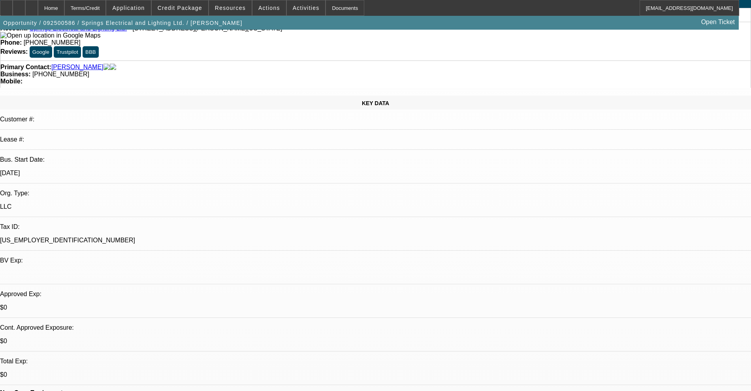
scroll to position [0, 0]
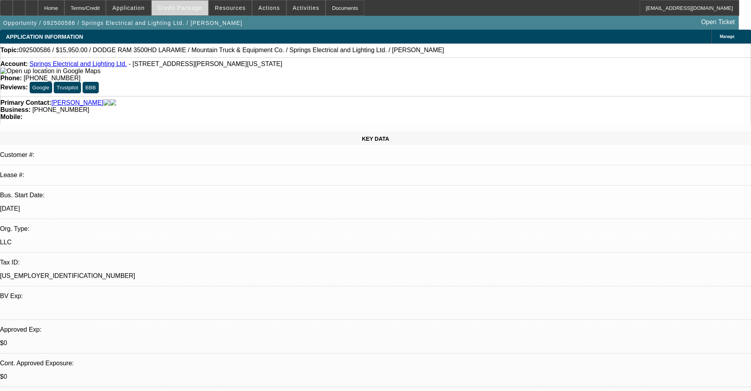
click at [178, 13] on span at bounding box center [180, 7] width 56 height 19
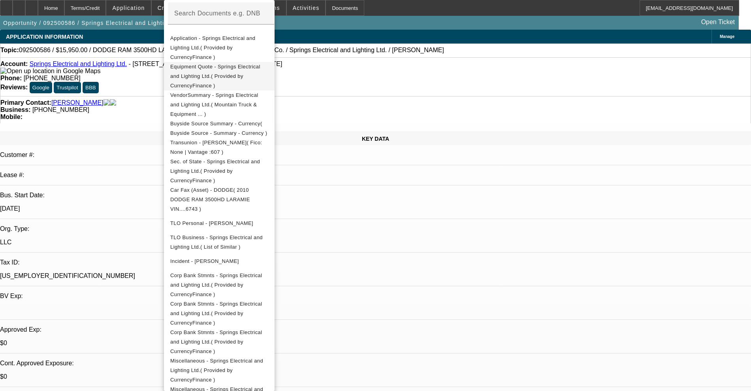
scroll to position [153, 0]
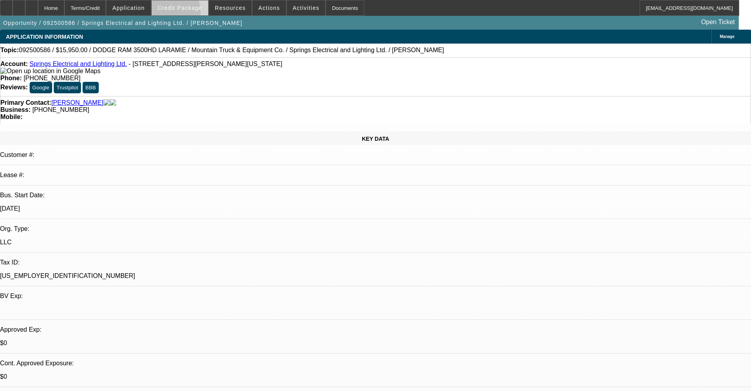
click at [180, 13] on span at bounding box center [180, 7] width 56 height 19
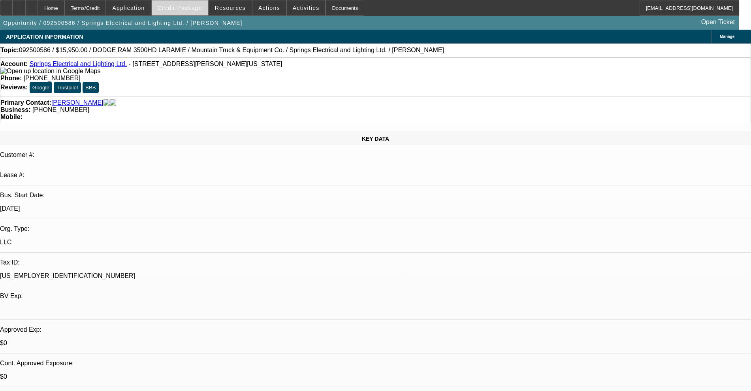
click at [178, 4] on span at bounding box center [180, 7] width 56 height 19
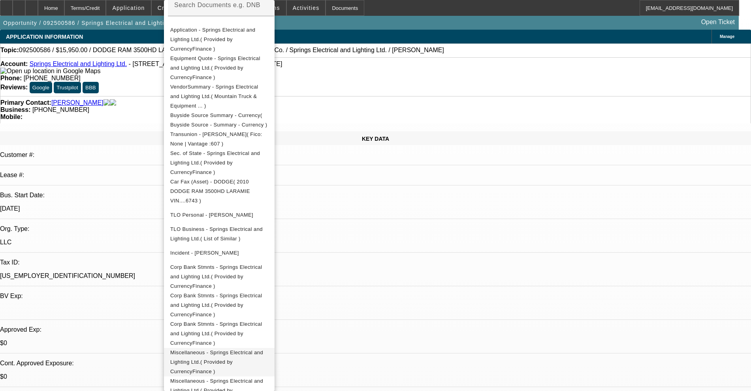
click at [215, 349] on span "Miscellaneous - Springs Electrical and Lighting Ltd.( Provided by CurrencyFinan…" at bounding box center [216, 361] width 93 height 25
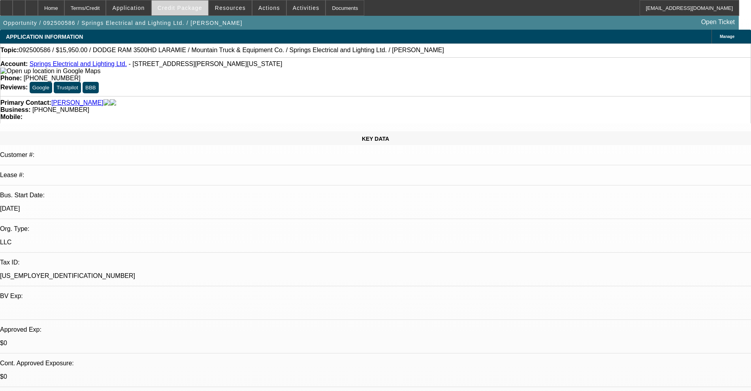
click at [197, 9] on span "Credit Package" at bounding box center [180, 8] width 45 height 6
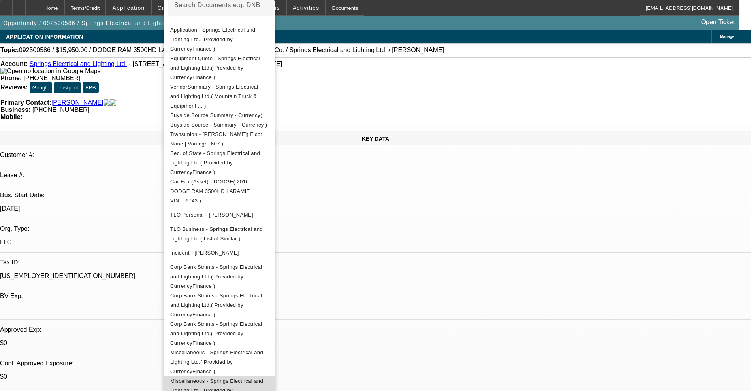
click at [256, 378] on span "Miscellaneous - Springs Electrical and Lighting Ltd.( Provided by CurrencyFinan…" at bounding box center [216, 390] width 93 height 25
